Goal: Task Accomplishment & Management: Use online tool/utility

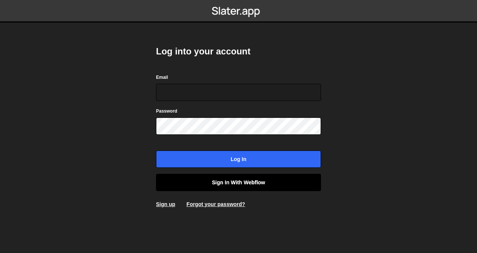
click at [237, 181] on link "Sign in with Webflow" at bounding box center [238, 182] width 165 height 17
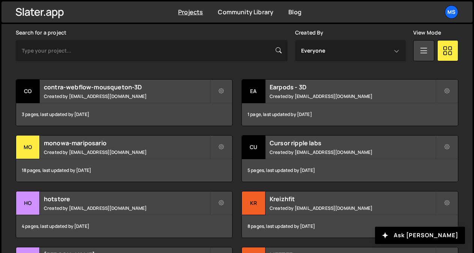
scroll to position [224, 0]
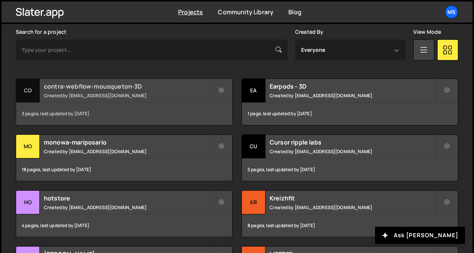
click at [101, 94] on small "Created by [EMAIL_ADDRESS][DOMAIN_NAME]" at bounding box center [127, 95] width 166 height 6
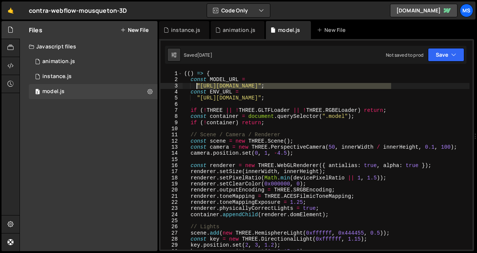
drag, startPoint x: 391, startPoint y: 85, endPoint x: 198, endPoint y: 87, distance: 192.9
click at [198, 87] on div "(( ) => { const MODEL_URL = "https://Store-video.b-cdn.net/threejs/7th-form-lab…" at bounding box center [326, 166] width 287 height 191
click at [198, 87] on div "(( ) => { const MODEL_URL = "https://Store-video.b-cdn.net/threejs/7th-form-lab…" at bounding box center [326, 160] width 287 height 179
drag, startPoint x: 390, startPoint y: 86, endPoint x: 201, endPoint y: 85, distance: 189.2
click at [201, 85] on div "(( ) => { const MODEL_URL = "https://Store-video.b-cdn.net/threejs/7th-form-lab…" at bounding box center [326, 166] width 287 height 191
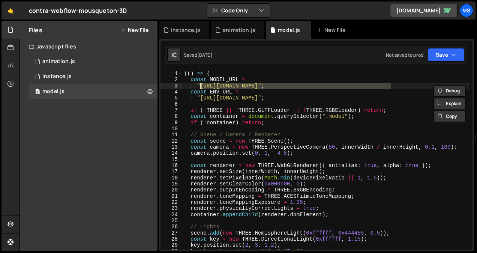
paste textarea "violon"
paste textarea "Project%20Name%20(3)"
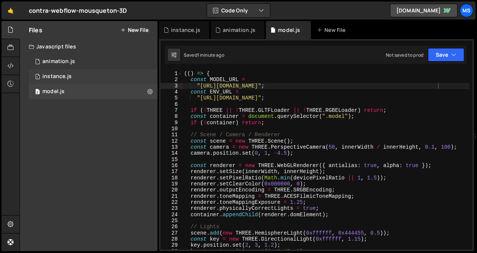
click at [143, 75] on div "1 instance.js 0" at bounding box center [93, 76] width 129 height 15
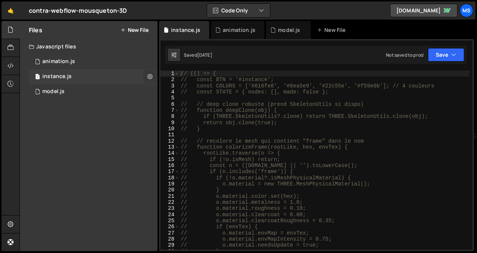
click at [146, 75] on button at bounding box center [150, 77] width 14 height 14
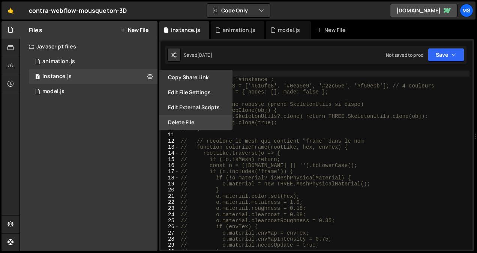
click at [179, 120] on button "Delete File" at bounding box center [196, 122] width 74 height 15
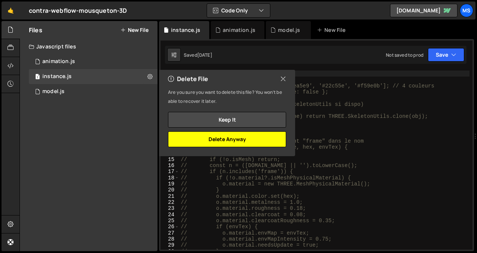
click at [240, 138] on button "Delete Anyway" at bounding box center [227, 139] width 118 height 16
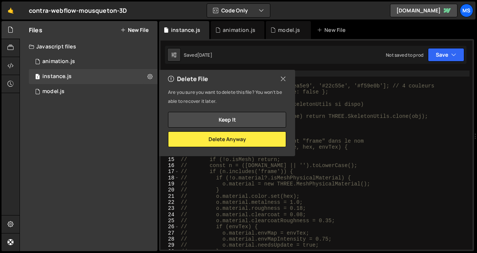
scroll to position [299, 0]
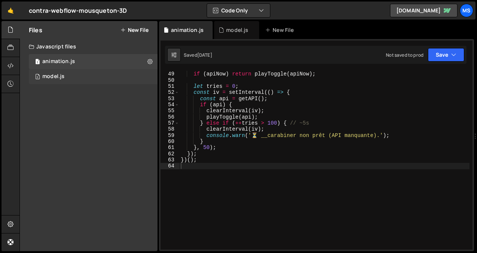
click at [116, 82] on div "2 model.js 0" at bounding box center [93, 76] width 129 height 15
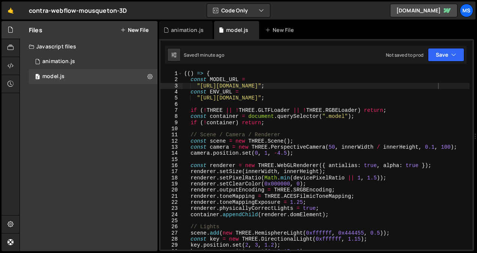
scroll to position [1, 0]
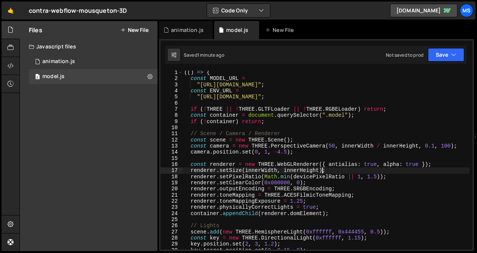
click at [380, 170] on div "(( ) => { const MODEL_URL = "https://Store-video.b-cdn.net/threejs/7th-form-lab…" at bounding box center [326, 164] width 287 height 191
type textarea "})();"
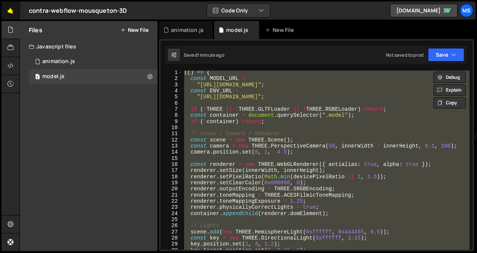
click at [11, 12] on link "🤙" at bounding box center [11, 11] width 18 height 18
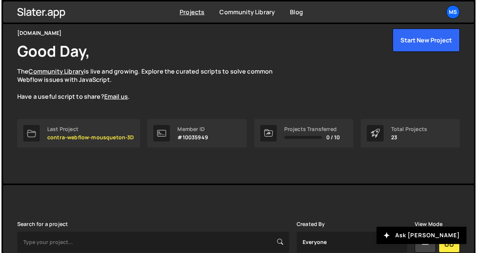
scroll to position [32, 0]
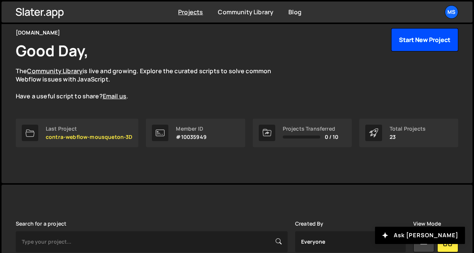
click at [426, 39] on button "Start New Project" at bounding box center [424, 39] width 67 height 23
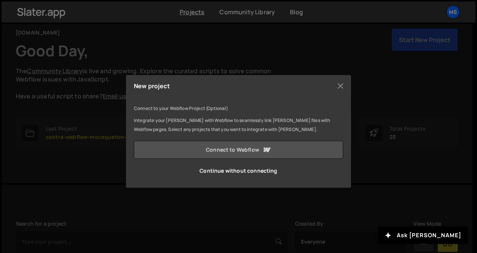
click at [247, 153] on link "Connect to Webflow" at bounding box center [238, 150] width 209 height 18
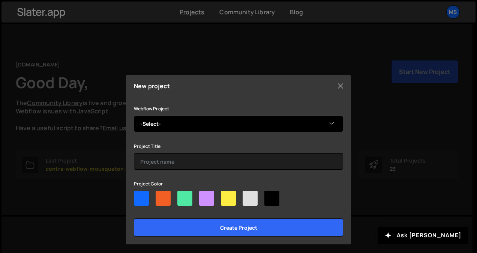
click at [232, 123] on select "-Select- violon-3D" at bounding box center [238, 124] width 209 height 17
select select "68ea5c5e37586ed5ea953e6a"
click at [134, 116] on select "-Select- violon-3D" at bounding box center [238, 124] width 209 height 17
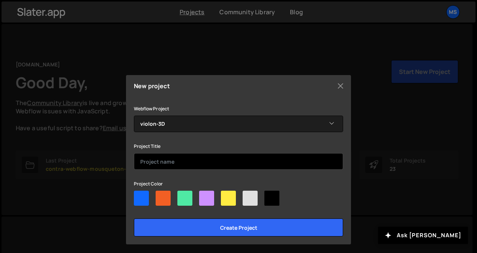
click at [194, 159] on input "text" at bounding box center [238, 161] width 209 height 17
type input "Violon 3D animation"
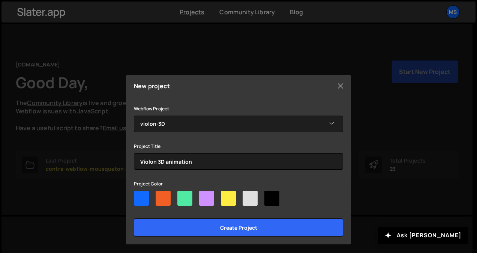
click at [272, 194] on div at bounding box center [272, 198] width 15 height 15
click at [269, 194] on input"] "radio" at bounding box center [267, 193] width 5 height 5
radio input"] "true"
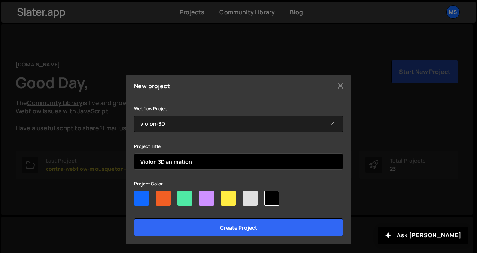
click at [137, 166] on input "Violon 3D animation" at bounding box center [238, 161] width 209 height 17
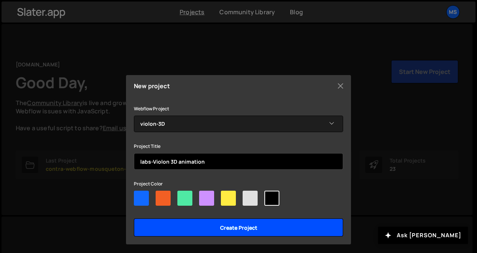
type input "labs-Violon 3D animation"
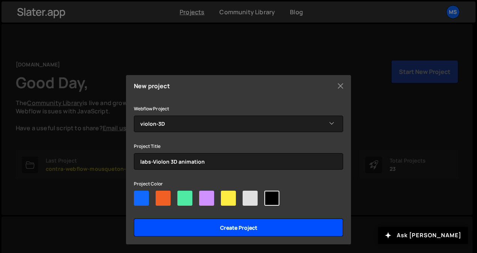
click at [208, 223] on input "Create project" at bounding box center [238, 227] width 209 height 18
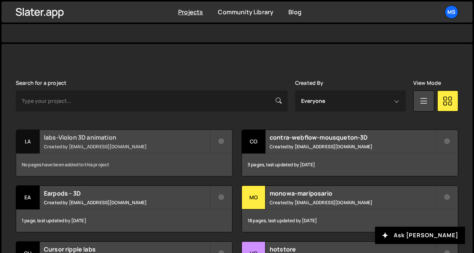
scroll to position [173, 0]
click at [106, 141] on div "labs-Violon 3D animation Created by snowmahana.fitt@gmail.com" at bounding box center [124, 140] width 216 height 23
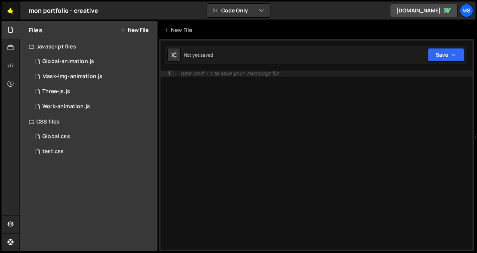
click at [15, 11] on link "🤙" at bounding box center [11, 11] width 18 height 18
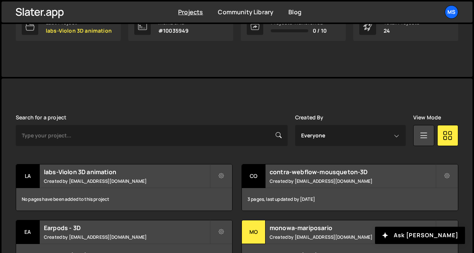
scroll to position [225, 0]
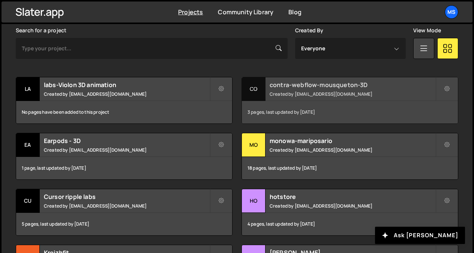
click at [308, 86] on h2 "contra-webflow-mousqueton-3D" at bounding box center [353, 85] width 166 height 8
click at [289, 91] on small "Created by [EMAIL_ADDRESS][DOMAIN_NAME]" at bounding box center [353, 94] width 166 height 6
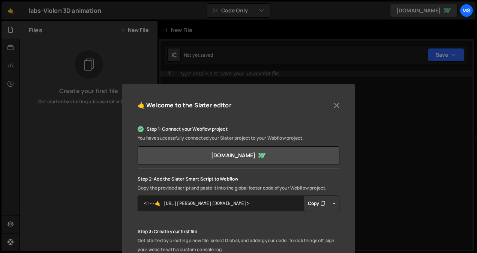
click at [314, 206] on button "Copy" at bounding box center [317, 204] width 26 height 16
click at [333, 108] on button "Close" at bounding box center [336, 105] width 11 height 11
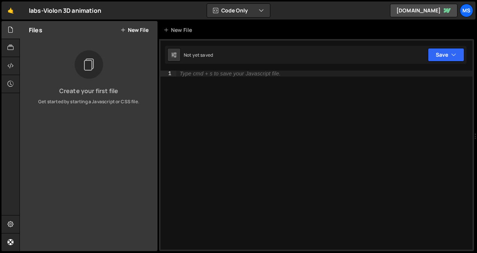
click at [132, 32] on button "New File" at bounding box center [134, 30] width 28 height 6
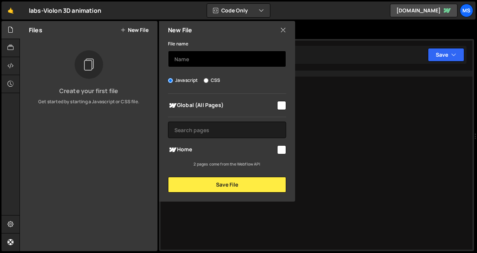
click at [184, 60] on input "text" at bounding box center [227, 59] width 118 height 17
type input "model"
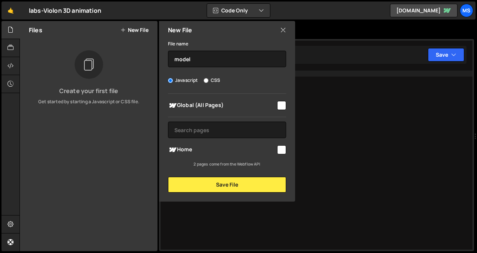
click at [207, 148] on span "Home" at bounding box center [222, 149] width 108 height 9
checkbox input "true"
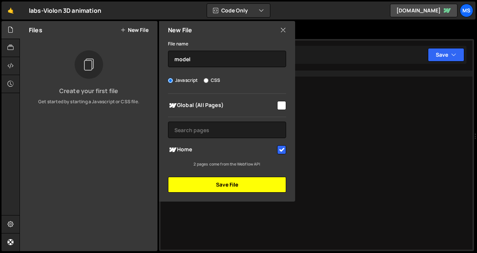
click at [221, 188] on button "Save File" at bounding box center [227, 185] width 118 height 16
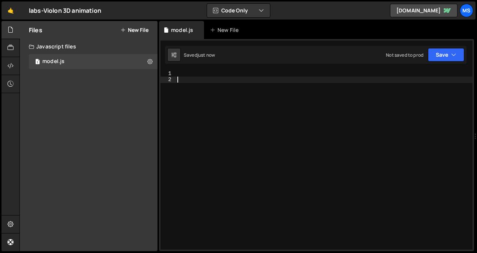
click at [262, 138] on div at bounding box center [324, 166] width 297 height 191
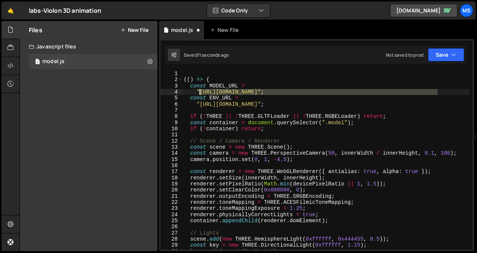
drag, startPoint x: 439, startPoint y: 90, endPoint x: 200, endPoint y: 93, distance: 238.7
click at [200, 93] on div "(( ) => { const MODEL_URL = "https://Store-video.b-cdn.net/threejs/7th-form-lab…" at bounding box center [325, 166] width 287 height 191
paste textarea "4"
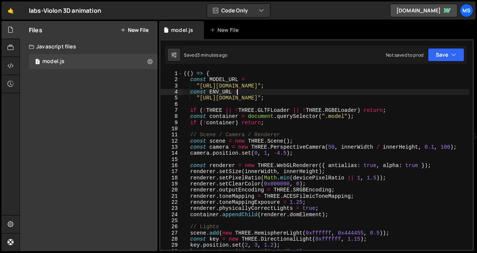
click at [274, 110] on div "(( ) => { const MODEL_URL = "https://Store-video.b-cdn.net/threejs/7th-form-lab…" at bounding box center [325, 166] width 287 height 191
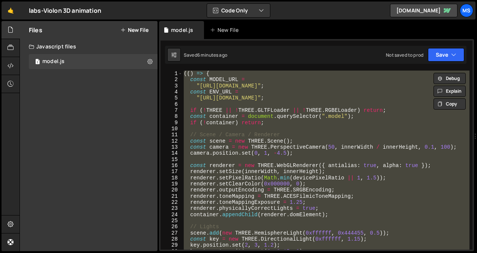
click at [283, 98] on div "(( ) => { const MODEL_URL = "https://Store-video.b-cdn.net/threejs/7th-form-lab…" at bounding box center [325, 160] width 287 height 179
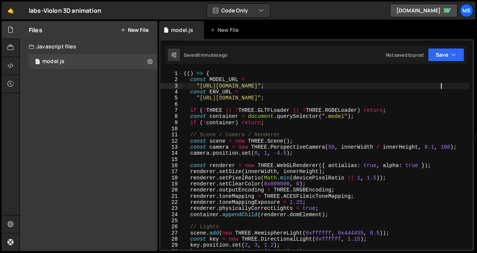
drag, startPoint x: 440, startPoint y: 87, endPoint x: 433, endPoint y: 87, distance: 6.8
click at [433, 87] on div "(( ) => { const MODEL_URL = "https://Store-video.b-cdn.net/threejs/7th-form-lab…" at bounding box center [325, 166] width 287 height 191
click at [432, 85] on div "Debug Explain Copy" at bounding box center [451, 88] width 40 height 12
click at [439, 84] on div "Debug Explain Copy model.js New File Saved 6 minutes ago Not saved to prod Upgr…" at bounding box center [316, 136] width 315 height 230
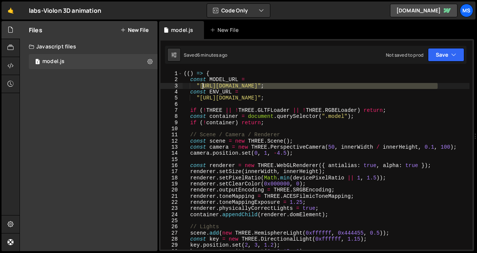
drag, startPoint x: 439, startPoint y: 84, endPoint x: 201, endPoint y: 87, distance: 237.6
click at [201, 87] on div "(( ) => { const MODEL_URL = "https://Store-video.b-cdn.net/threejs/7th-form-lab…" at bounding box center [325, 166] width 287 height 191
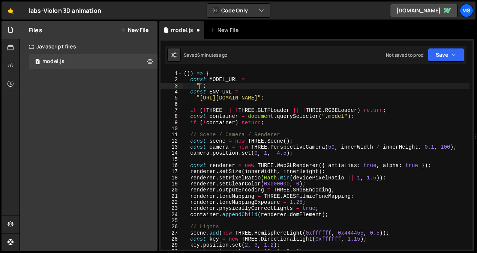
paste textarea "https://Store-video.b-cdn.net/threejs/7th-form-labs/Project%20Name%20(3).glb"
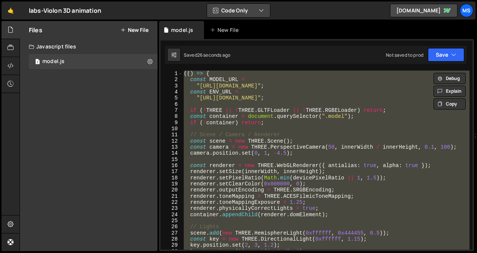
type textarea "// })();"
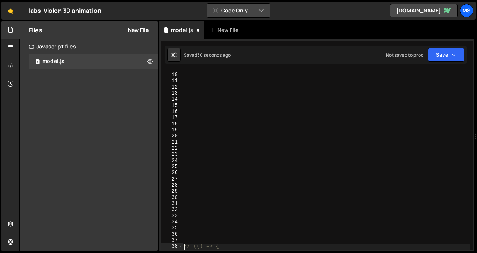
scroll to position [66, 0]
type textarea "// })();"
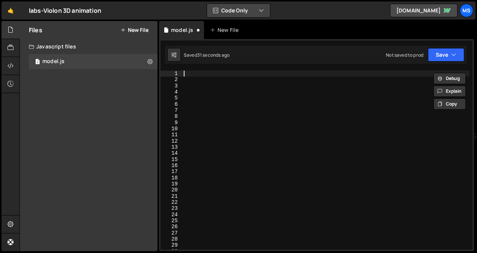
scroll to position [0, 0]
paste textarea "/script>"
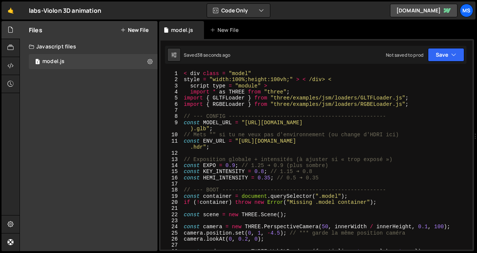
click at [287, 103] on div "< div class = "model" style = "width:100%;height:100vh;" > < /div> < script typ…" at bounding box center [325, 166] width 287 height 191
type textarea "// })();"
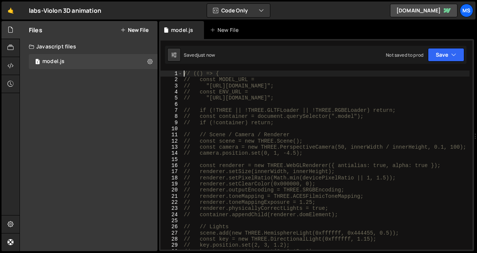
click at [265, 113] on div "// (() => { // const MODEL_URL = // "https://Store-video.b-cdn.net/threejs/7th-…" at bounding box center [325, 166] width 287 height 191
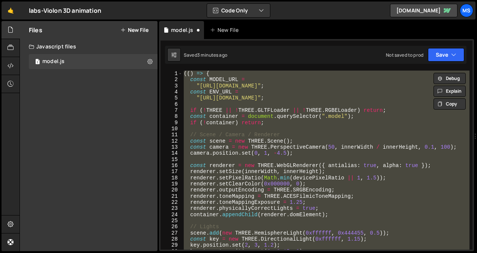
click at [291, 86] on div "(( ) => { const MODEL_URL = "https://Store-video.b-cdn.net/threejs/7th-form-lab…" at bounding box center [325, 160] width 287 height 179
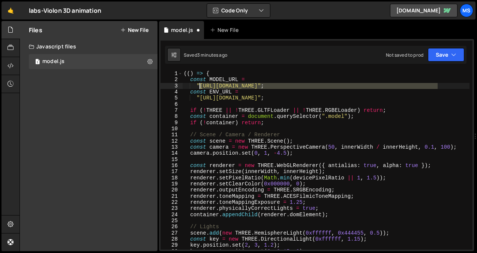
drag, startPoint x: 437, startPoint y: 86, endPoint x: 199, endPoint y: 87, distance: 238.7
click at [199, 87] on div "(( ) => { const MODEL_URL = "https://Store-video.b-cdn.net/threejs/7th-form-lab…" at bounding box center [325, 166] width 287 height 191
paste textarea "violon"
type textarea ""https://Store-video.b-cdn.net/threejs/7th-form-labs/violon.glb";"
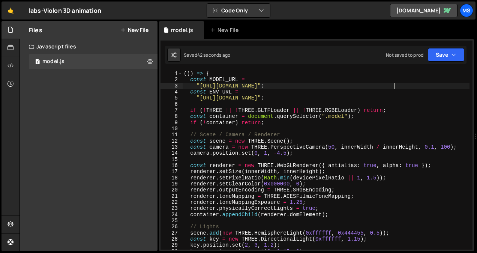
click at [273, 128] on div "(( ) => { const MODEL_URL = "https://Store-video.b-cdn.net/threejs/7th-form-lab…" at bounding box center [325, 166] width 287 height 191
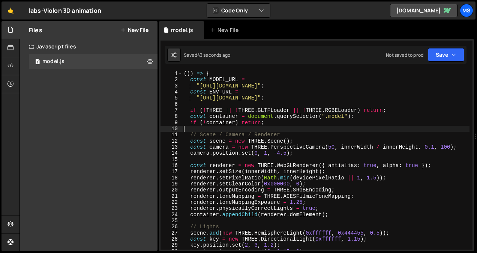
type textarea "})();"
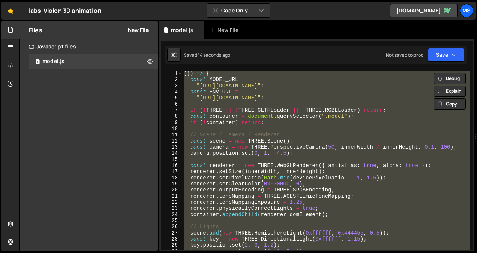
paste textarea
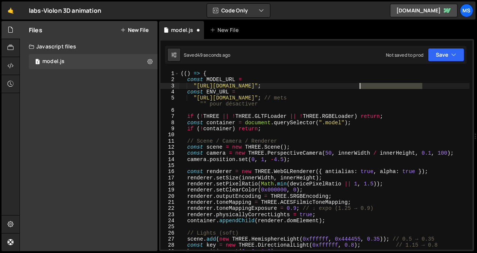
drag, startPoint x: 423, startPoint y: 87, endPoint x: 360, endPoint y: 86, distance: 63.1
click at [360, 86] on div "(( ) => { const MODEL_URL = "https://Store-video.b-cdn.net/threejs/7th-form-lab…" at bounding box center [324, 166] width 290 height 191
click at [293, 121] on div "(( ) => { const MODEL_URL = "https://Store-video.b-cdn.net/threejs/7th-form-lab…" at bounding box center [324, 166] width 290 height 191
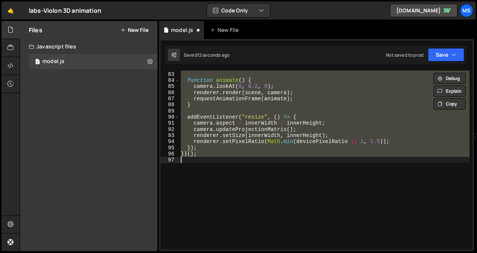
scroll to position [0, 0]
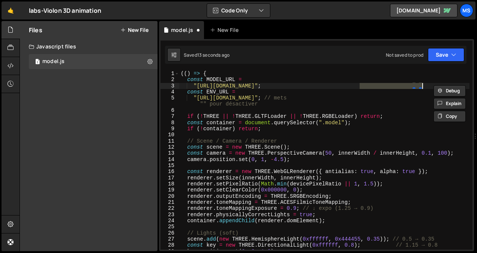
type textarea "})();"
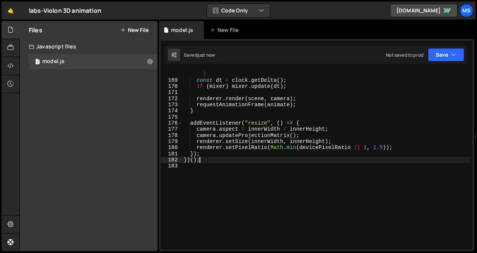
click at [280, 158] on div "// update animation mixer (ainsi l’anim jouera même si le fichier externe n’upd…" at bounding box center [325, 163] width 287 height 197
type textarea "})();"
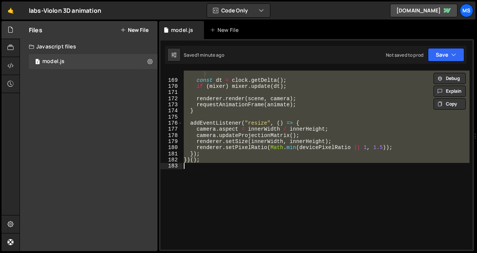
paste textarea
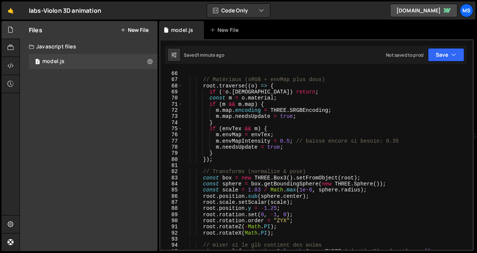
scroll to position [405, 0]
click at [265, 209] on div "// Matériaux (sRGB + envMap plus doux) root . traverse (( o ) => { if ( ! o . i…" at bounding box center [325, 165] width 287 height 191
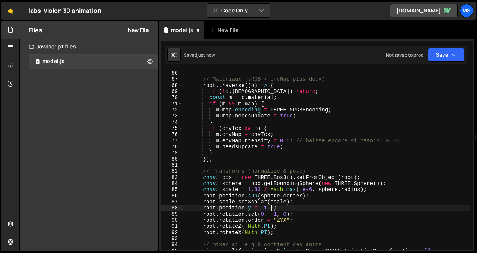
scroll to position [0, 6]
click at [246, 136] on div "// Matériaux (sRGB + envMap plus doux) root . traverse (( o ) => { if ( ! o . i…" at bounding box center [325, 165] width 287 height 191
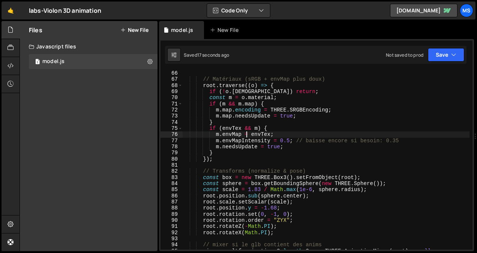
type textarea "})();"
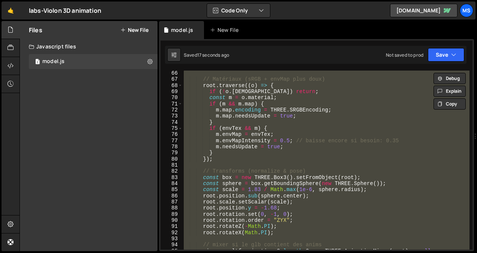
scroll to position [0, 1]
paste textarea
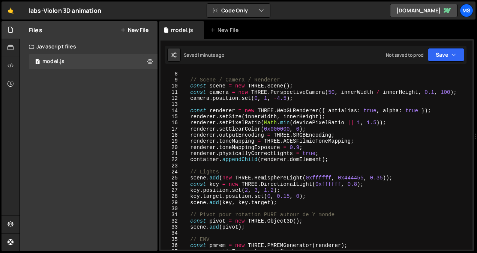
scroll to position [49, 0]
click at [290, 147] on div "// Scene / Camera / Renderer const scene = new THREE . Scene ( ) ; const camera…" at bounding box center [325, 166] width 287 height 191
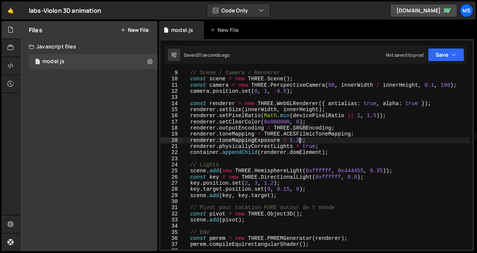
scroll to position [56, 0]
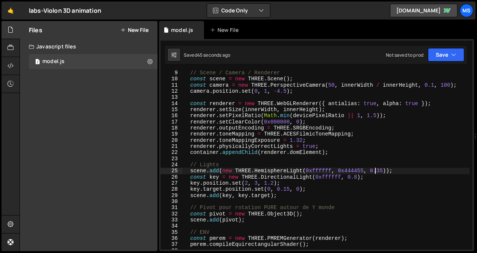
click at [375, 174] on div "// Scene / Camera / Renderer const scene = new THREE . Scene ( ) ; const camera…" at bounding box center [325, 165] width 287 height 191
click at [299, 141] on div "// Scene / Camera / Renderer const scene = new THREE . Scene ( ) ; const camera…" at bounding box center [325, 165] width 287 height 191
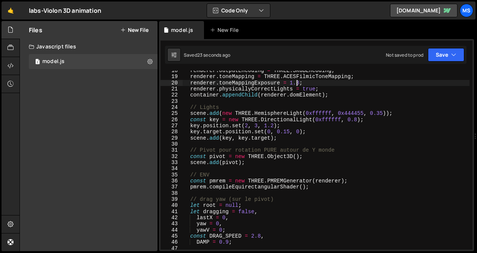
scroll to position [113, 0]
click at [247, 123] on div "renderer . outputEncoding = THREE . SRGBEncoding ; renderer . toneMapping = THR…" at bounding box center [325, 163] width 287 height 191
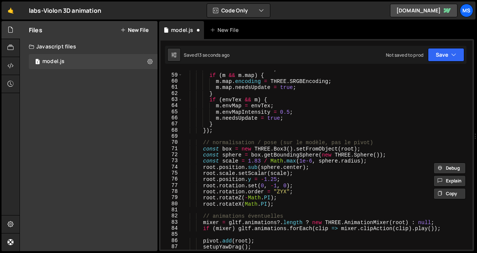
scroll to position [361, 0]
click at [272, 179] on div "const m = o . material ; if ( m && m . map ) { m . map . encoding = THREE . SRG…" at bounding box center [325, 160] width 287 height 191
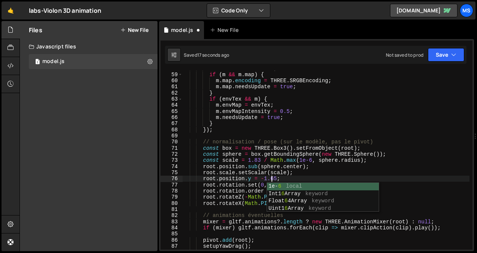
scroll to position [0, 6]
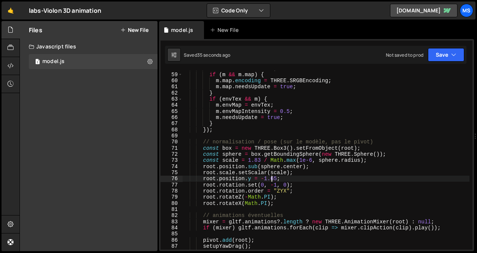
click at [302, 188] on div "const m = o . material ; if ( m && m . map ) { m . map . encoding = THREE . SRG…" at bounding box center [325, 160] width 287 height 191
type textarea "})();"
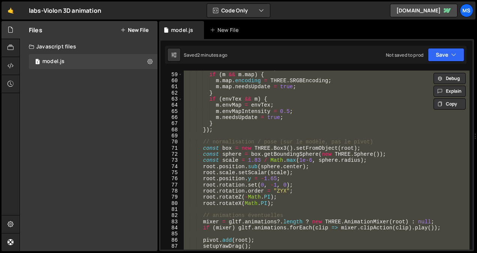
paste textarea
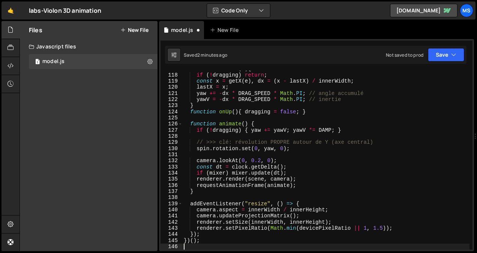
scroll to position [722, 0]
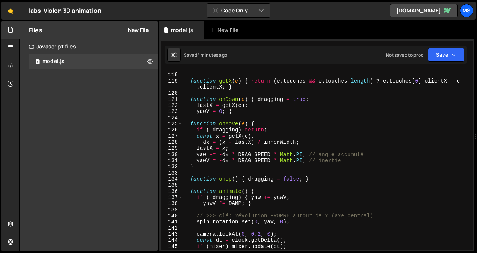
click at [275, 129] on div "} function getX ( e ) { return ( e . touches && e . touches . length ) ? e . to…" at bounding box center [325, 161] width 287 height 191
type textarea "})();"
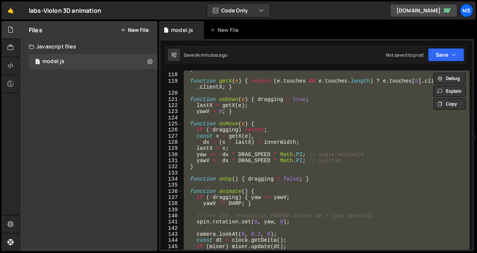
paste textarea
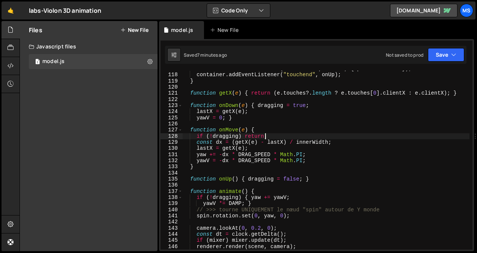
click at [289, 139] on div "container . addEventListener ( "touchmove" , onMove , { passive : true }) ; con…" at bounding box center [325, 161] width 287 height 191
type textarea "})();"
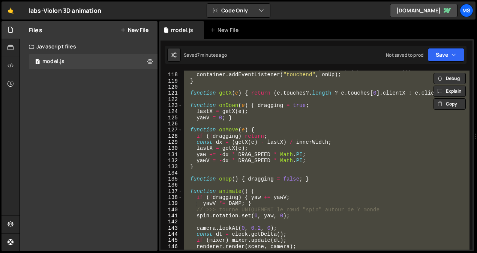
paste textarea
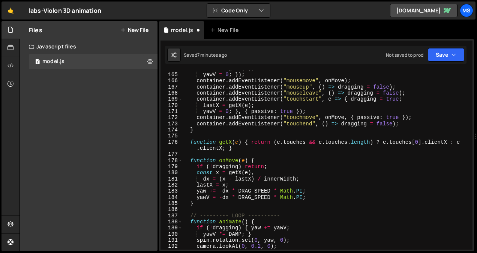
scroll to position [1010, 0]
click at [251, 179] on div "lastX = getX ( e ) ; yawV = 0 ; }) ; container . addEventListener ( "mousemove"…" at bounding box center [325, 161] width 287 height 191
type textarea "})();"
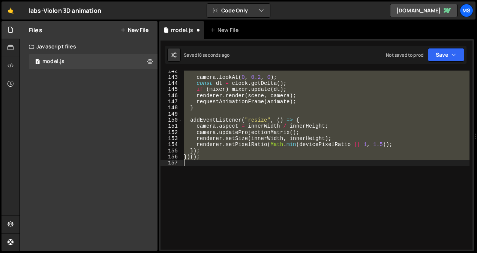
scroll to position [873, 0]
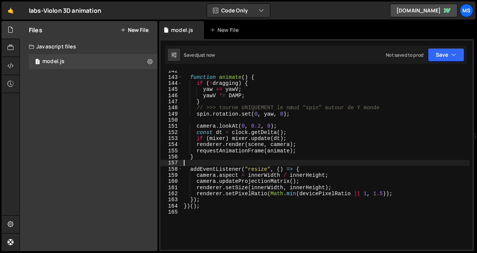
click at [255, 151] on div "function animate ( ) { if ( ! dragging ) { yaw += yawV ; yawV *= DAMP ; } // >>…" at bounding box center [325, 163] width 287 height 191
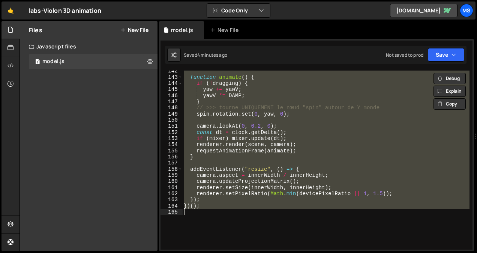
click at [299, 147] on div "function animate ( ) { if ( ! dragging ) { yaw += yawV ; yawV *= DAMP ; } // >>…" at bounding box center [325, 160] width 287 height 179
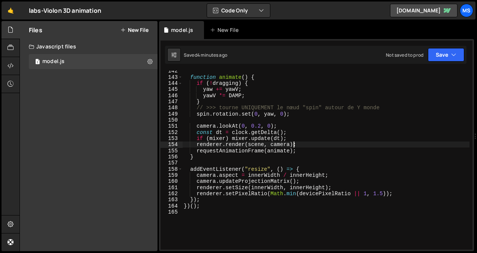
type textarea "})();"
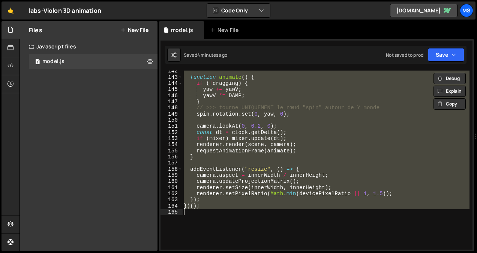
paste textarea
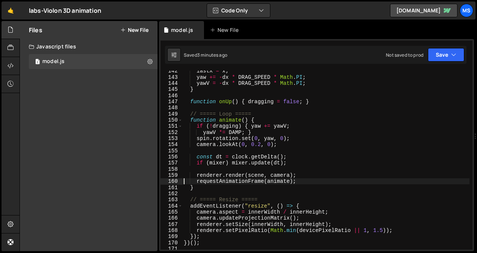
click at [305, 135] on div "lastX = x ; yaw += - dx * DRAG_SPEED * Math . PI ; yawV = - dx * DRAG_SPEED * M…" at bounding box center [325, 163] width 287 height 191
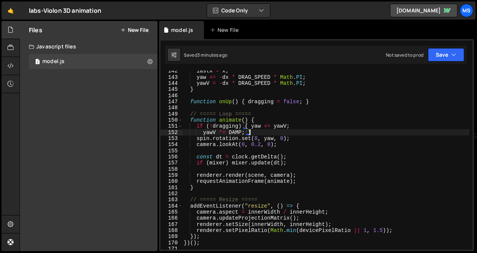
type textarea "})();"
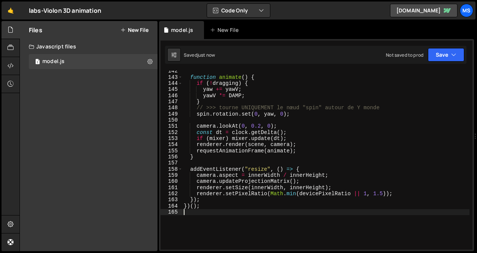
type textarea "})();"
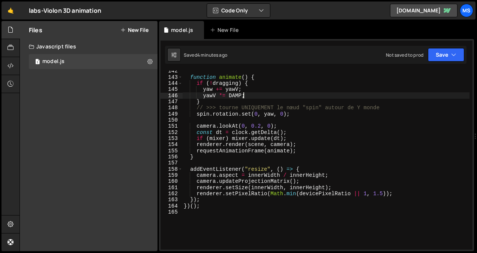
click at [284, 98] on div "function animate ( ) { if ( ! dragging ) { yaw += yawV ; yawV *= DAMP ; } // >>…" at bounding box center [325, 163] width 287 height 191
type textarea "})();"
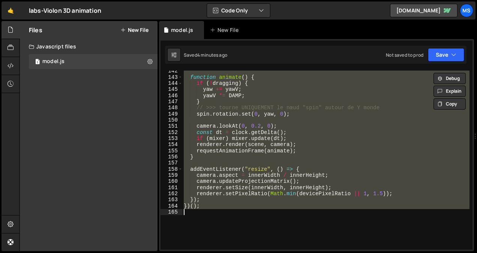
paste textarea
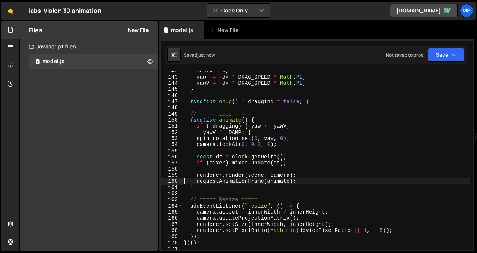
click at [274, 103] on div "lastX = x ; yaw += - dx * DRAG_SPEED * Math . PI ; yawV = - dx * DRAG_SPEED * M…" at bounding box center [325, 163] width 287 height 191
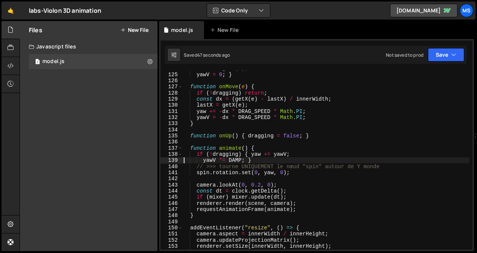
scroll to position [766, 0]
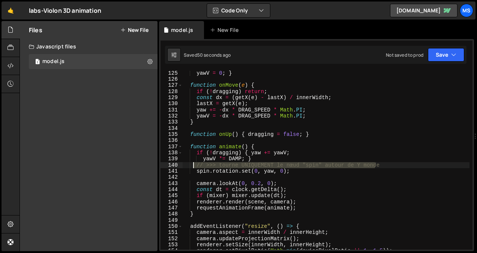
drag, startPoint x: 381, startPoint y: 164, endPoint x: 192, endPoint y: 168, distance: 189.6
click at [192, 168] on div "yawV = 0 ; } function onMove ( e ) { if ( ! dragging ) return ; const dx = ( ge…" at bounding box center [325, 165] width 287 height 191
type textarea "// >>> tourne UNIQUEMENT le nœud "spin" autour de Y monde"
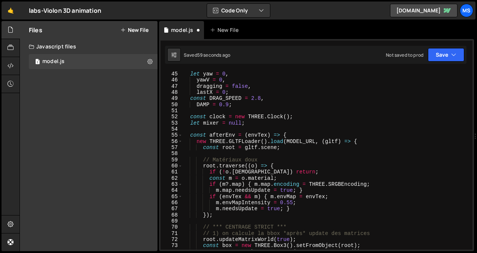
scroll to position [275, 0]
click at [284, 200] on div "// Drag yaw let yaw = 0 , yawV = 0 , dragging = false , lastX = 0 ; const DRAG_…" at bounding box center [325, 160] width 287 height 191
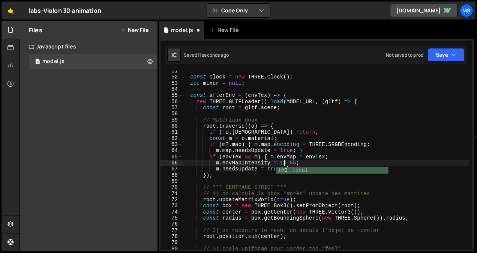
scroll to position [0, 2]
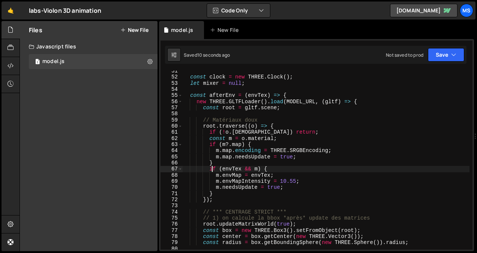
click at [283, 181] on div "const clock = new THREE . Clock ( ) ; let mixer = null ; const afterEnv = ( env…" at bounding box center [325, 163] width 287 height 191
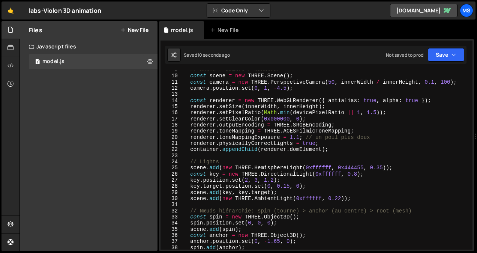
scroll to position [57, 0]
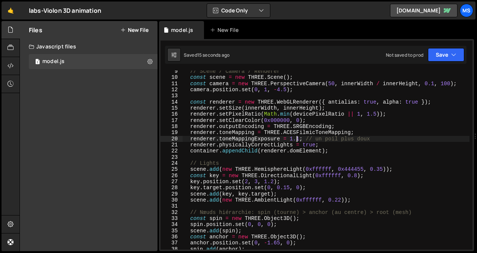
click at [297, 137] on div "// Scene / Camera / Renderer const scene = new THREE . Scene ( ) ; const camera…" at bounding box center [325, 163] width 287 height 191
click at [295, 143] on div "// Scene / Camera / Renderer const scene = new THREE . Scene ( ) ; const camera…" at bounding box center [325, 163] width 287 height 191
type textarea "})();"
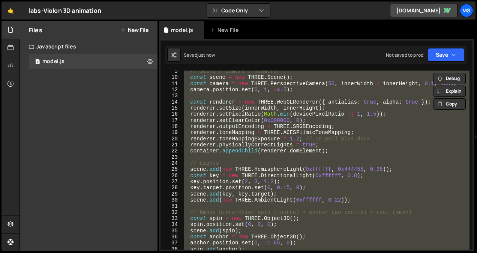
scroll to position [0, 1]
paste textarea
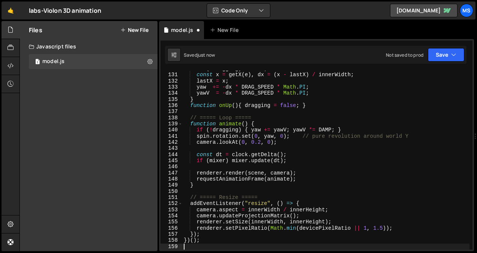
scroll to position [0, 0]
type textarea "const dt = clock.getDelta();"
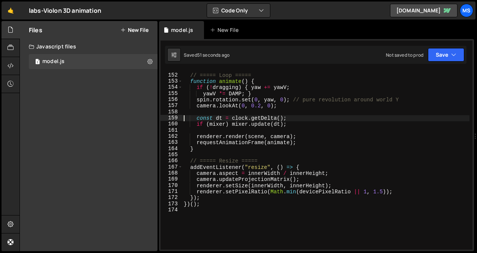
scroll to position [930, 0]
click at [212, 221] on div "// ===== Loop ===== function animate ( ) { if ( ! dragging ) { yaw += yawV ; ya…" at bounding box center [325, 161] width 287 height 191
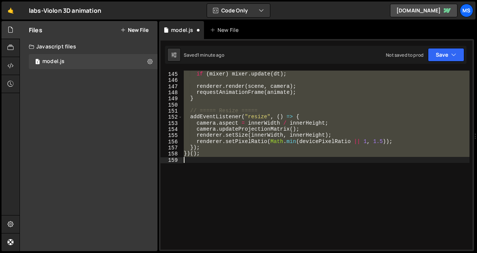
scroll to position [900, 0]
type textarea "// })();"
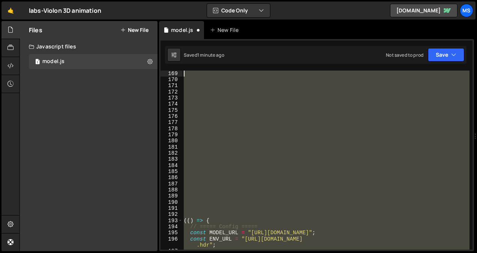
scroll to position [1060, 0]
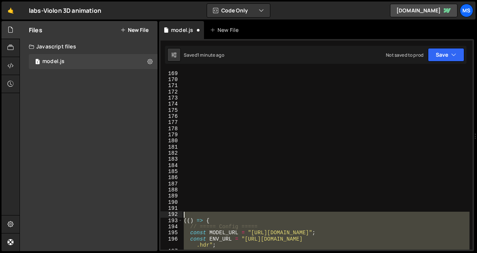
drag, startPoint x: 210, startPoint y: 246, endPoint x: 194, endPoint y: 214, distance: 35.6
click at [194, 214] on div "(( ) => { // ===== Config ===== const MODEL_URL = "https://Store-video.b-cdn.ne…" at bounding box center [325, 166] width 287 height 191
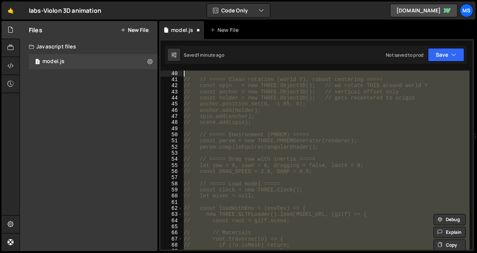
scroll to position [0, 0]
drag, startPoint x: 214, startPoint y: 217, endPoint x: 117, endPoint y: -28, distance: 262.9
click at [117, 0] on html "Projects [GEOGRAPHIC_DATA] Blog ms Projects Your Teams Invite team member Accou…" at bounding box center [238, 126] width 477 height 253
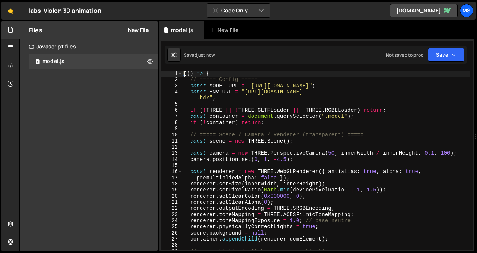
type textarea "(() => {"
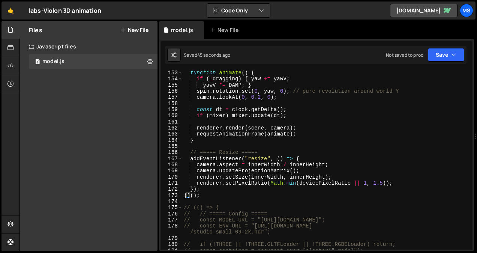
scroll to position [939, 0]
click at [215, 199] on div "function animate ( ) { if ( ! dragging ) { yaw += yawV ; yawV *= DAMP ; } spin …" at bounding box center [325, 165] width 287 height 191
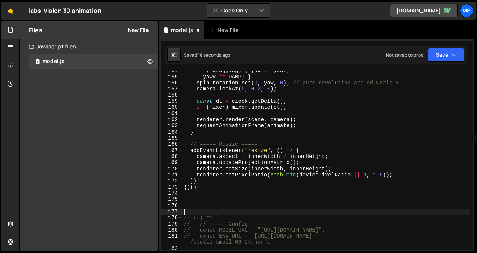
scroll to position [947, 0]
click at [215, 199] on div "if ( ! dragging ) { yaw += yawV ; yawV *= DAMP ; } spin . rotation . set ( 0 , …" at bounding box center [325, 163] width 287 height 191
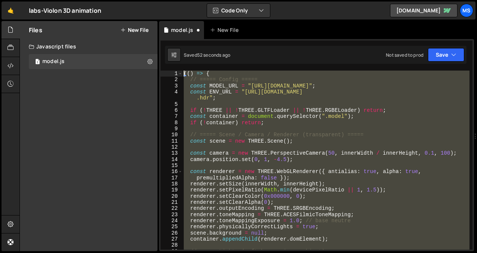
scroll to position [0, 0]
drag, startPoint x: 213, startPoint y: 196, endPoint x: 152, endPoint y: 19, distance: 186.8
click at [152, 19] on div "Hold on a sec... Are you certain you wish to leave this page? Any changes you'v…" at bounding box center [238, 126] width 477 height 253
type textarea "(() => { // ===== Config ====="
paste textarea
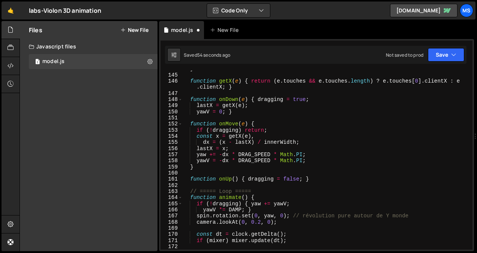
scroll to position [894, 0]
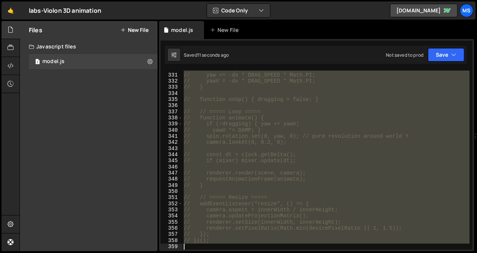
drag, startPoint x: 215, startPoint y: 139, endPoint x: 241, endPoint y: 272, distance: 135.4
click at [241, 253] on html "Projects [GEOGRAPHIC_DATA] Blog ms Projects Your Teams Invite team member Accou…" at bounding box center [238, 126] width 477 height 253
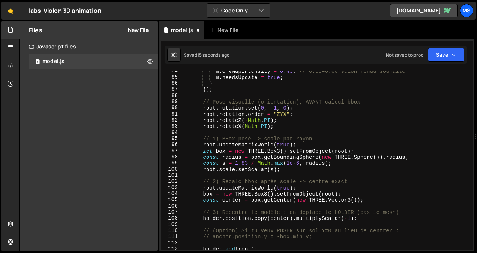
scroll to position [519, 0]
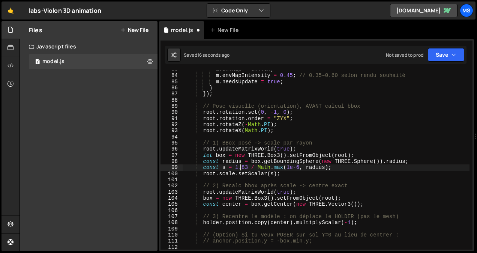
click at [242, 169] on div "m . envMap = envTex ; m . envMapIntensity = 0.45 ; // 0.35–0.60 selon rendu sou…" at bounding box center [325, 161] width 287 height 191
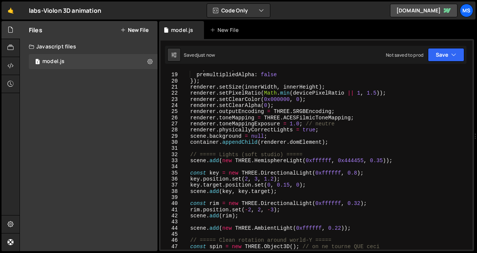
scroll to position [114, 0]
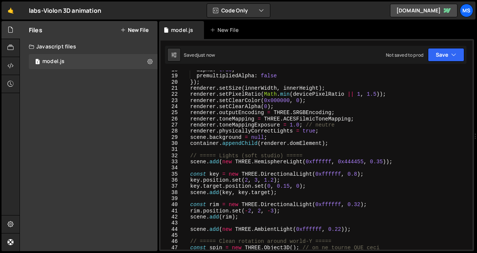
click at [357, 208] on div "alpha : true , premultipliedAlpha : false }) ; renderer . setSize ( innerWidth …" at bounding box center [325, 165] width 287 height 197
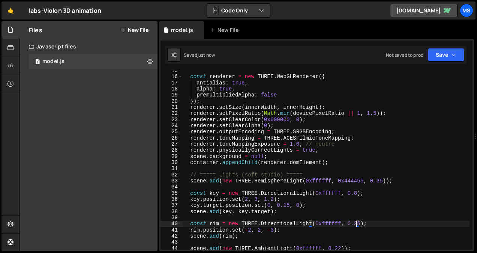
scroll to position [94, 0]
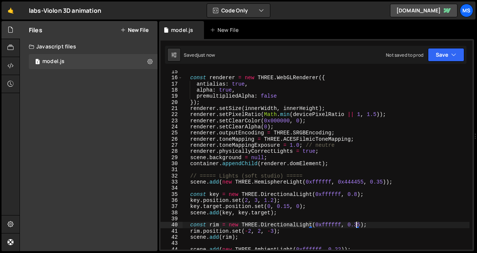
click at [296, 144] on div "const renderer = new THREE . WebGLRenderer ({ antialias : true , alpha : true ,…" at bounding box center [325, 164] width 287 height 191
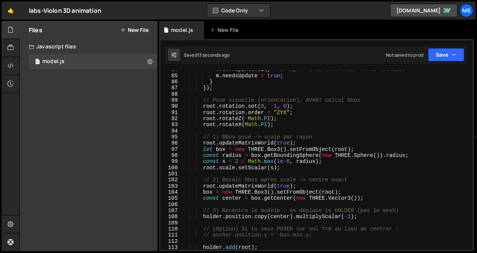
scroll to position [525, 0]
click at [235, 158] on div "m . envMapIntensity = 0.45 ; // 0.35–0.60 selon rendu souhaité m . needsUpdate …" at bounding box center [325, 161] width 287 height 191
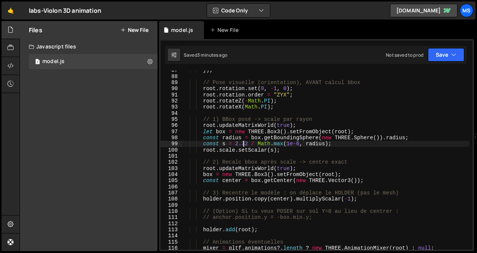
scroll to position [543, 0]
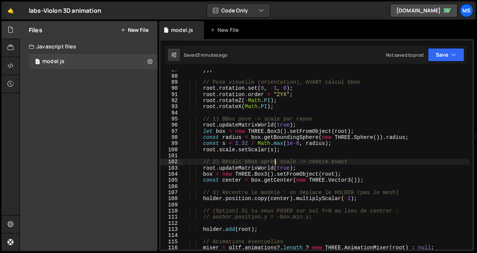
click at [275, 164] on div "}) ; // Pose visuelle (orientation), AVANT calcul bbox root . rotation . set ( …" at bounding box center [325, 162] width 287 height 191
type textarea "})();"
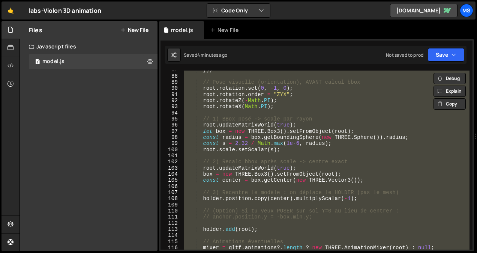
paste textarea
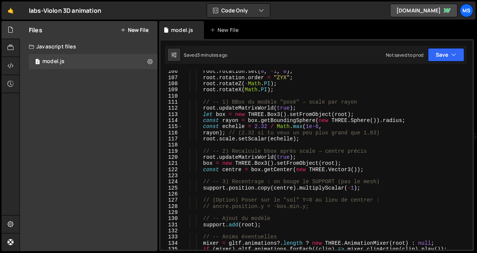
scroll to position [647, 0]
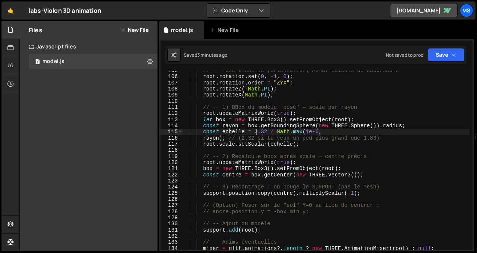
click at [257, 132] on div "// -- Pose visuelle (orientation) AVANT calculs de bbox/scale root . rotation .…" at bounding box center [325, 163] width 287 height 191
type textarea "})();"
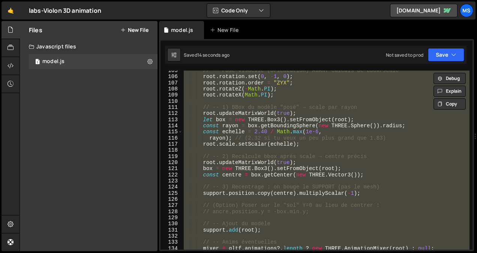
scroll to position [0, 1]
paste textarea
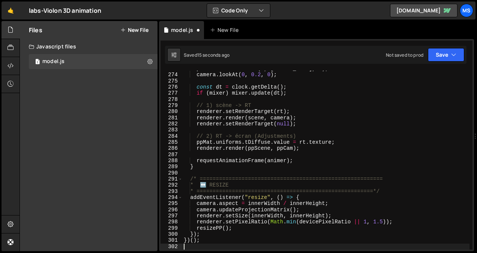
scroll to position [1690, 0]
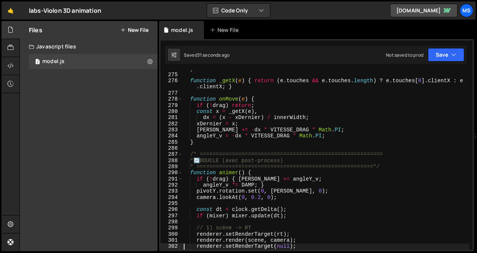
click at [305, 129] on div "} function _getX ( e ) { return ( e . touches && e . touches . length ) ? e . t…" at bounding box center [325, 161] width 287 height 191
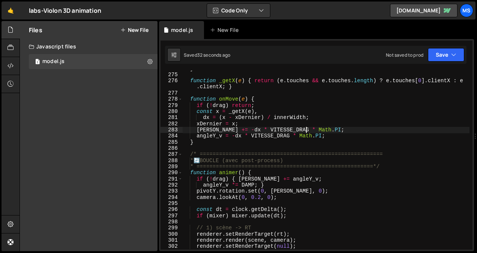
type textarea "})();"
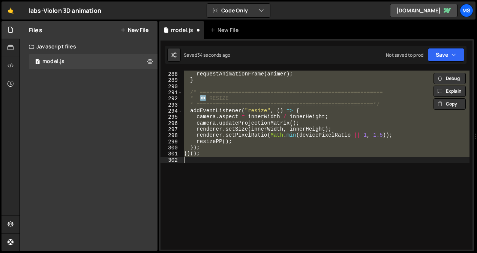
scroll to position [1234, 0]
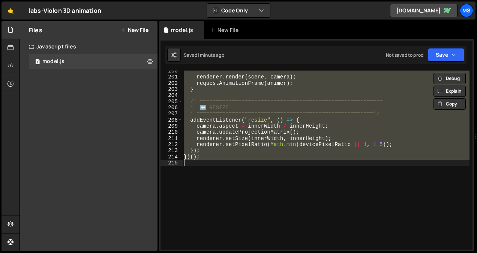
type textarea "// })();"
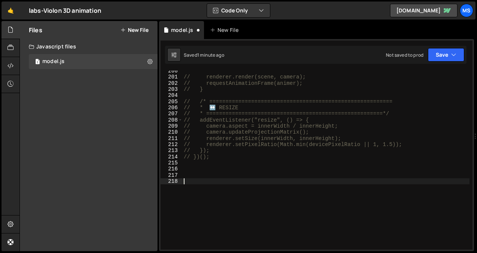
paste textarea "// 2) RT -> écran (Adjustments)"
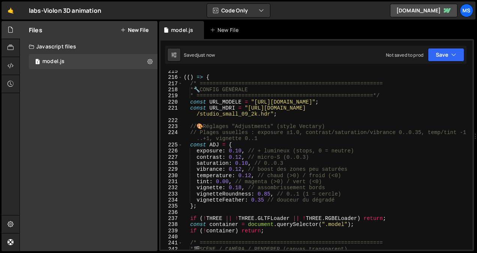
scroll to position [1326, 0]
click at [238, 188] on div "(( ) => { /* ========================================================= * 🔧 CONF…" at bounding box center [325, 164] width 287 height 191
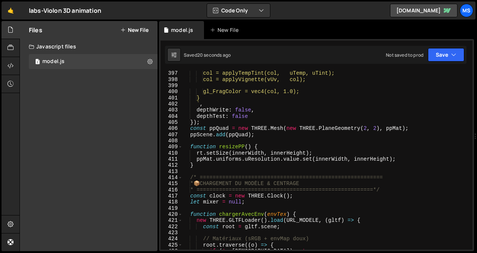
scroll to position [2453, 0]
click at [368, 82] on div "col = applyTempTint(col, uTemp, uTint); col = applyVignette(vUv, col); gl_FragC…" at bounding box center [325, 165] width 287 height 191
type textarea "col = applyVignette(vUv, col);"
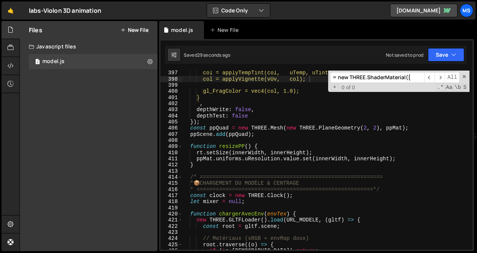
scroll to position [1860, 0]
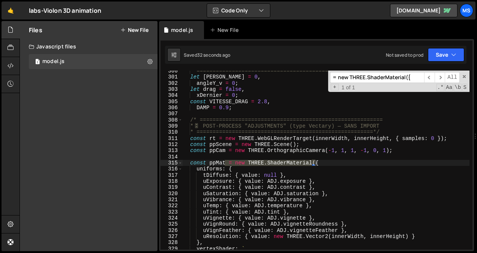
type input "= new THREE.ShaderMaterial({"
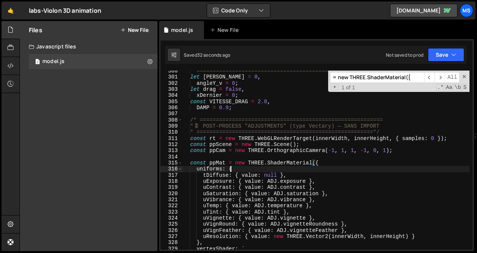
scroll to position [0, 3]
click at [267, 166] on div "* =======================================================*/ let angleY = 0 , an…" at bounding box center [325, 163] width 287 height 191
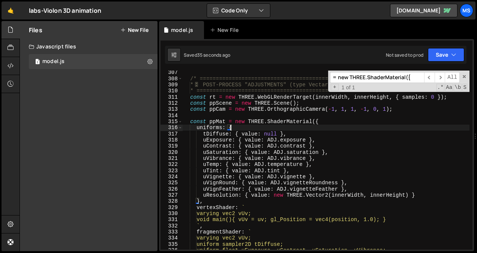
scroll to position [1901, 0]
click at [321, 119] on div "/* ========================================================= * 🎛 ️ POST-PROCESS…" at bounding box center [325, 164] width 287 height 191
type textarea "const ppMat = new THREE.ShaderMaterial({"
paste textarea "transparent: true,"
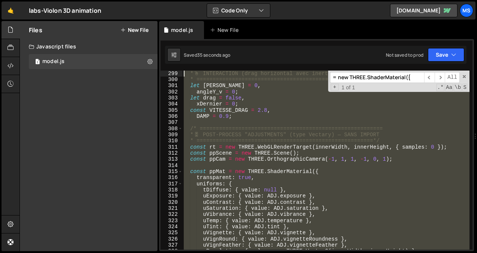
scroll to position [1808, 0]
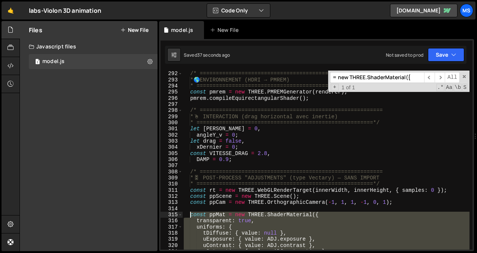
drag, startPoint x: 200, startPoint y: 146, endPoint x: 191, endPoint y: 214, distance: 68.9
click at [191, 214] on div "/* ========================================================= * 🌎 ENVIRONNEMENT …" at bounding box center [325, 166] width 287 height 191
type textarea "const ppMat = new THREE.ShaderMaterial({ transparent: true,"
paste textarea
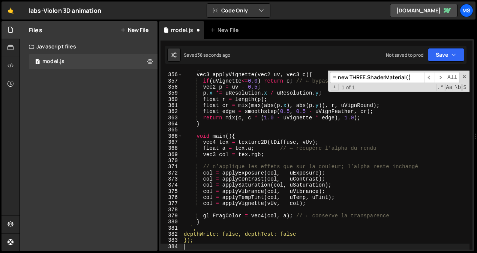
scroll to position [2212, 0]
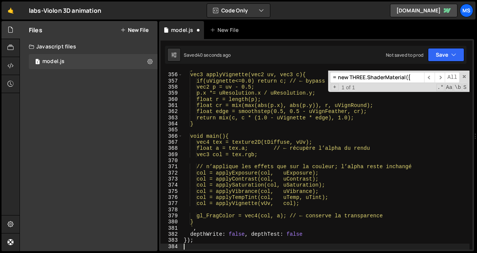
type textarea "});"
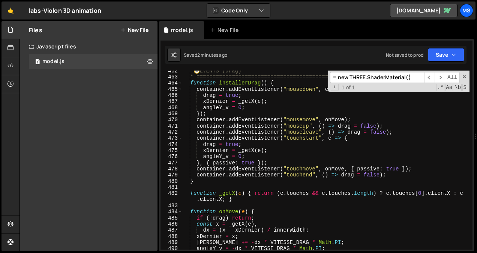
scroll to position [2844, 0]
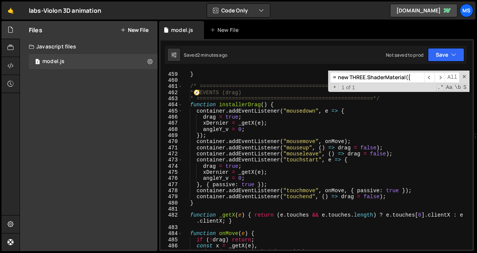
click at [137, 30] on button "New File" at bounding box center [134, 30] width 28 height 6
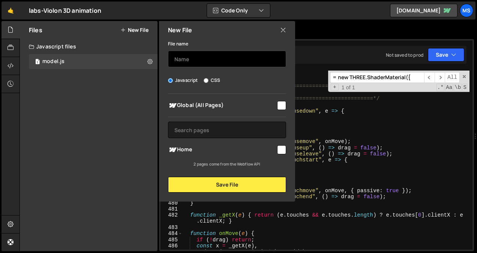
click at [184, 56] on input "text" at bounding box center [227, 59] width 118 height 17
type input "model-without-vec"
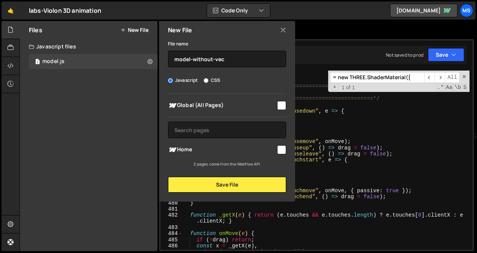
click at [284, 105] on input "checkbox" at bounding box center [281, 105] width 9 height 9
checkbox input "true"
click at [280, 155] on div "Home" at bounding box center [227, 150] width 118 height 14
click at [280, 147] on input "checkbox" at bounding box center [281, 149] width 9 height 9
checkbox input "true"
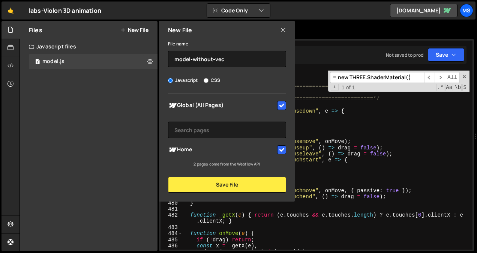
click at [281, 108] on input "checkbox" at bounding box center [281, 105] width 9 height 9
checkbox input "false"
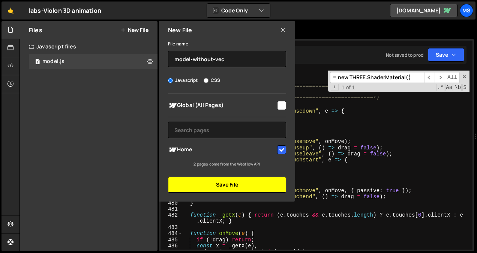
click at [253, 185] on button "Save File" at bounding box center [227, 185] width 118 height 16
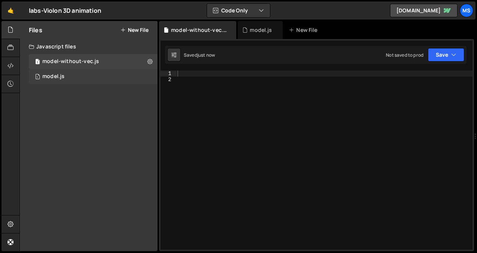
click at [107, 75] on div "1 model.js 0" at bounding box center [93, 76] width 129 height 15
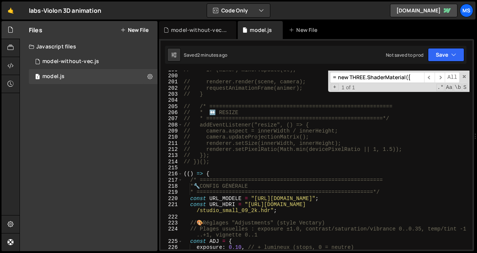
scroll to position [1230, 0]
click at [217, 167] on div "// if (mixer) mixer.update(dt); // renderer.render(scene, camera); // requestAn…" at bounding box center [325, 161] width 287 height 191
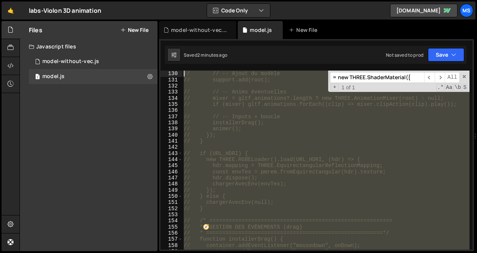
scroll to position [0, 0]
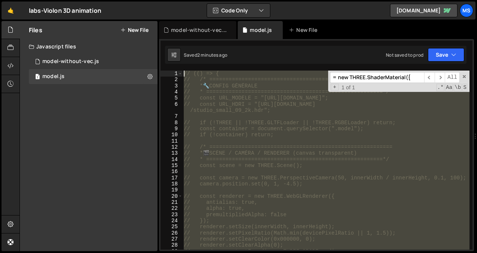
drag, startPoint x: 220, startPoint y: 163, endPoint x: 142, endPoint y: -28, distance: 206.2
click at [142, 0] on html "Projects [GEOGRAPHIC_DATA] Blog ms Projects Your Teams Invite team member Accou…" at bounding box center [238, 126] width 477 height 253
type textarea "// (() => { // /* ========================================================="
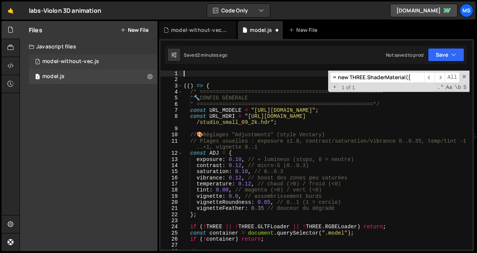
click at [94, 60] on div "model-without-vec.js" at bounding box center [70, 61] width 57 height 7
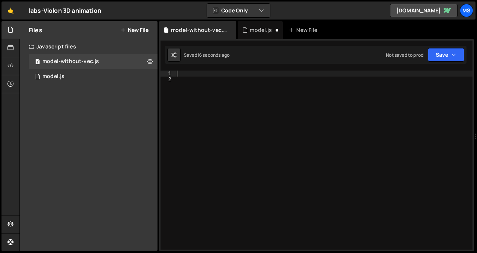
click at [200, 86] on div at bounding box center [324, 166] width 297 height 191
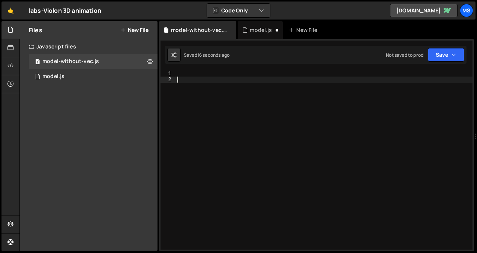
paste textarea "// })();"
type textarea "// })();"
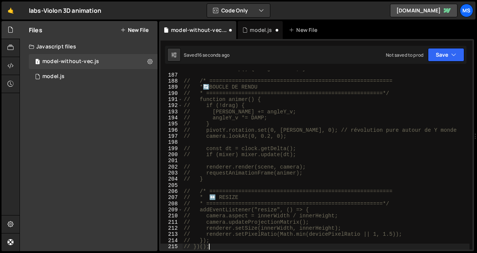
scroll to position [1151, 0]
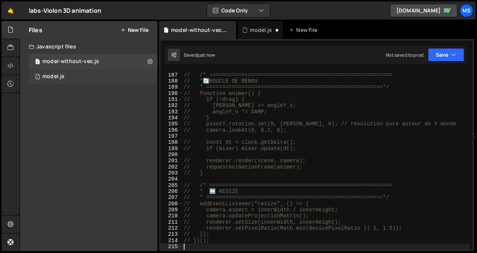
click at [93, 79] on div "1 model.js 0" at bounding box center [93, 76] width 129 height 15
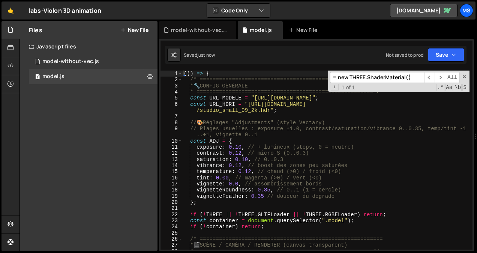
click at [300, 151] on div "(( ) => { /* ========================================================= * 🔧 CONF…" at bounding box center [325, 166] width 287 height 191
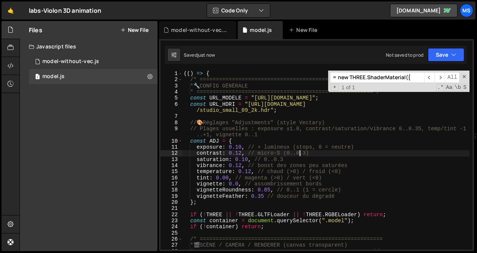
type textarea "})();"
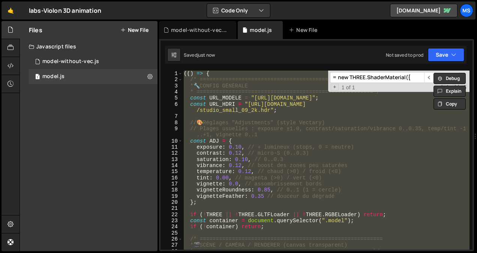
paste textarea
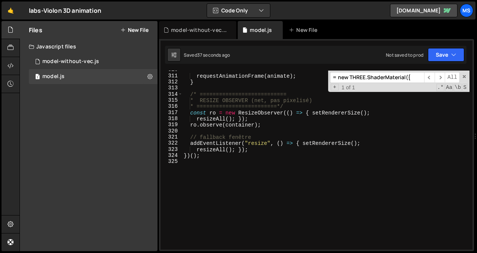
scroll to position [1923, 0]
click at [466, 77] on span at bounding box center [464, 76] width 5 height 5
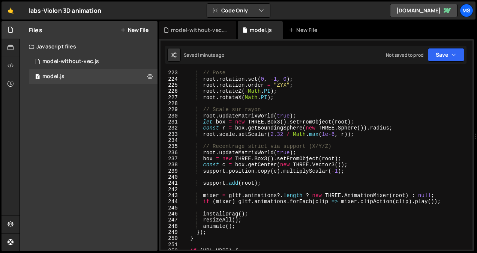
scroll to position [1386, 0]
click at [272, 135] on div "// Pose root . rotation . set ( 0 , - 1 , 0 ) ; root . rotation . order = "ZYX"…" at bounding box center [325, 165] width 287 height 191
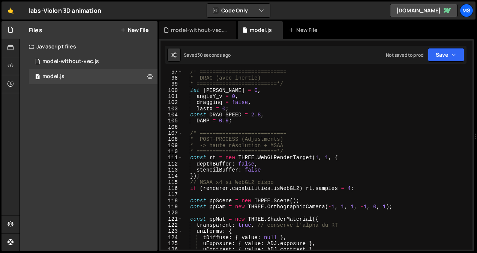
scroll to position [602, 0]
click at [288, 143] on div "/* =========================== * DRAG (avec inertie) * ========================…" at bounding box center [325, 164] width 287 height 191
type textarea "})();"
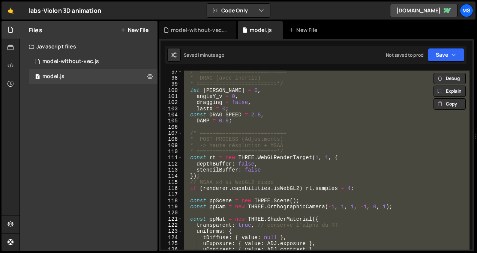
paste textarea
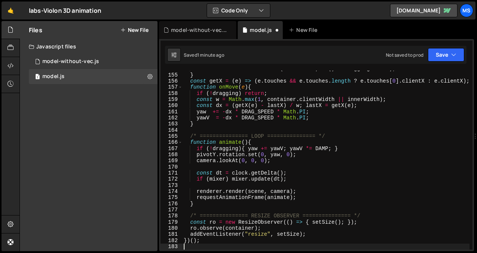
scroll to position [949, 0]
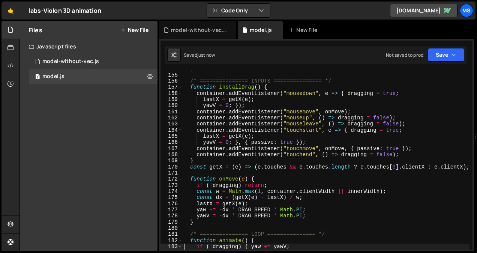
click at [293, 130] on div "} /* =============== INPUTS =============== */ function installDrag ( ) { conta…" at bounding box center [325, 161] width 287 height 191
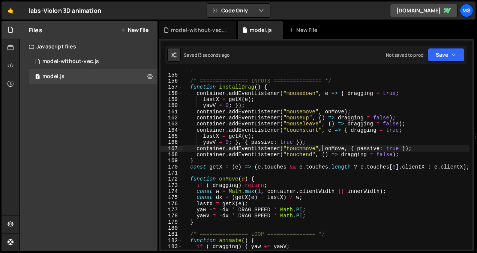
click at [322, 146] on div "} /* =============== INPUTS =============== */ function installDrag ( ) { conta…" at bounding box center [325, 161] width 287 height 191
type textarea "})();"
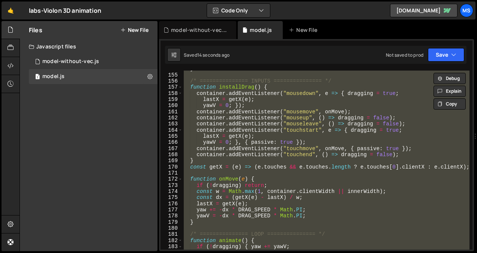
paste textarea
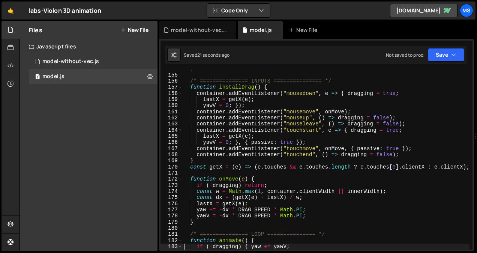
click at [283, 120] on div "} /* =============== INPUTS =============== */ function installDrag ( ) { conta…" at bounding box center [325, 161] width 287 height 191
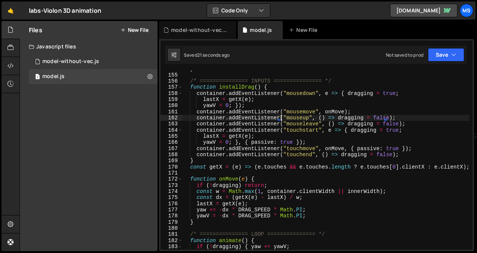
type textarea "})();"
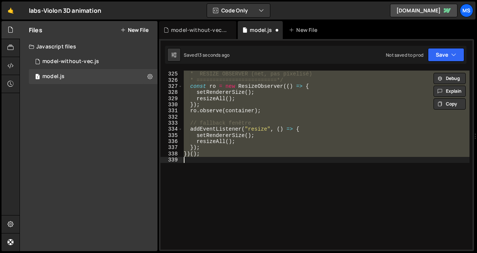
scroll to position [1924, 0]
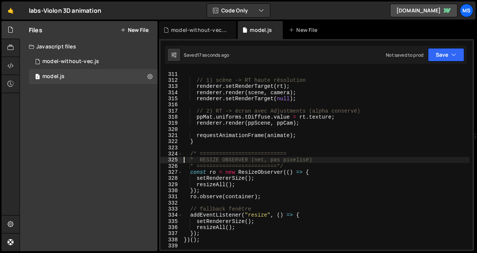
click at [293, 109] on div "if ( mixer ) mixer . update ( dt ) ; // 1) scène -> RT haute résolution rendere…" at bounding box center [325, 160] width 287 height 191
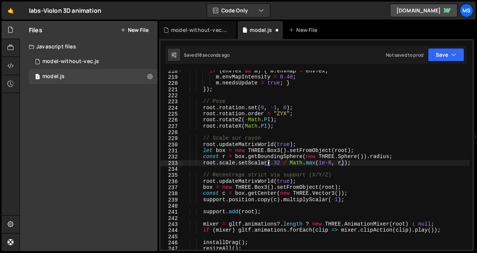
scroll to position [1357, 0]
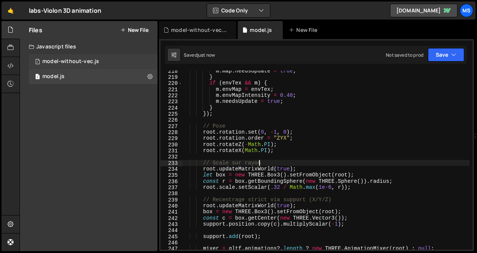
click at [148, 61] on div "1 model-without-vec.js 0" at bounding box center [93, 61] width 129 height 15
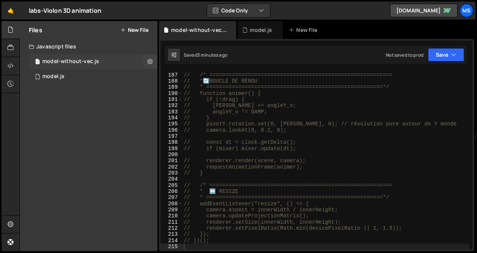
click at [148, 61] on icon at bounding box center [149, 61] width 5 height 7
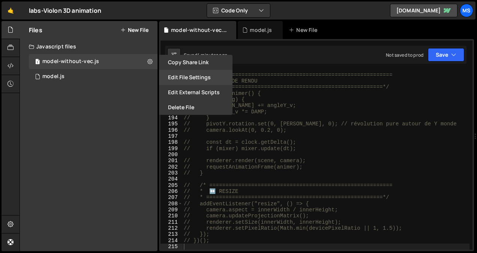
click at [193, 79] on button "Edit File Settings" at bounding box center [196, 77] width 74 height 15
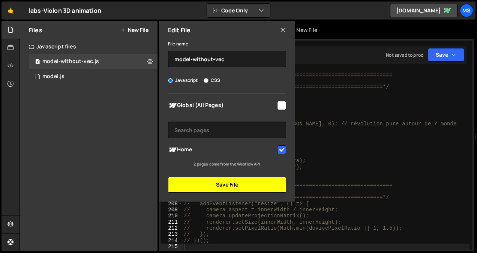
click at [245, 186] on button "Save File" at bounding box center [227, 185] width 118 height 16
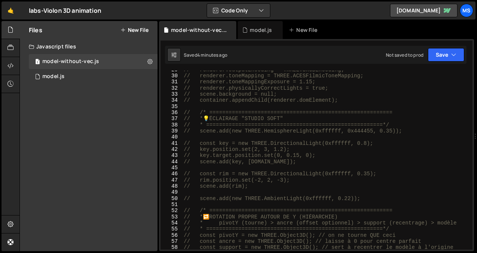
scroll to position [0, 0]
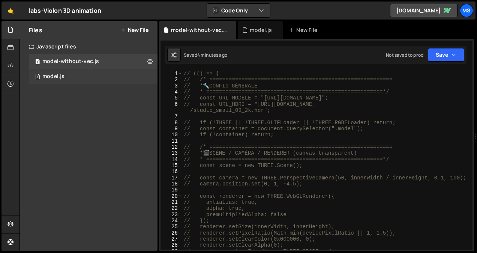
click at [73, 72] on div "1 model.js 0" at bounding box center [93, 76] width 129 height 15
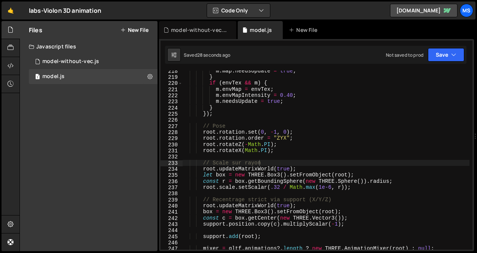
click at [288, 102] on div "m . map . needsUpdate = true ; } if ( envTex && m ) { m . envMap = envTex ; m .…" at bounding box center [325, 163] width 287 height 191
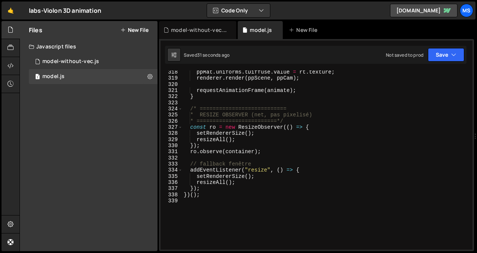
scroll to position [1924, 0]
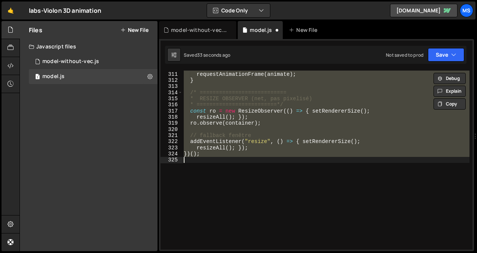
type textarea "* RESIZE OBSERVER (net, pas pixelisé)"
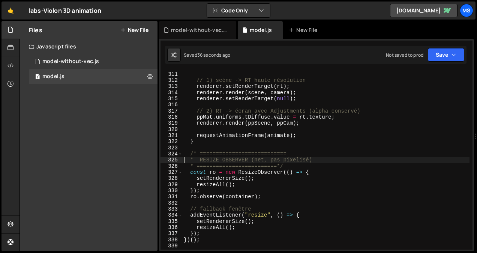
click at [291, 127] on div "if ( mixer ) mixer . update ( dt ) ; // 1) scène -> RT haute résolution rendere…" at bounding box center [325, 160] width 287 height 191
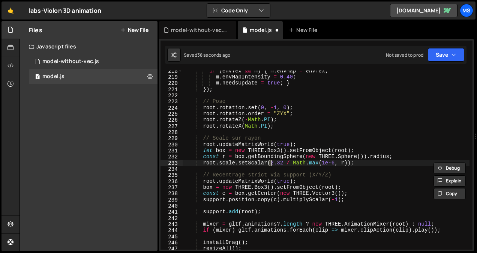
type textarea "})();"
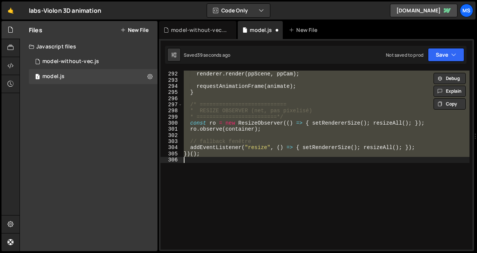
scroll to position [1807, 0]
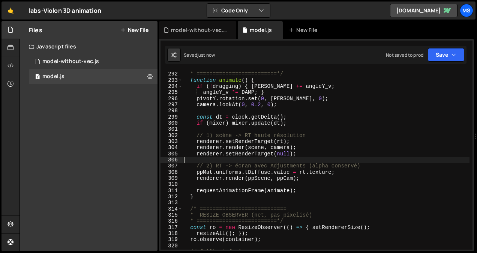
click at [274, 141] on div "* LOOP (avec post-process HD) * =========================*/ function animate ( …" at bounding box center [325, 160] width 287 height 191
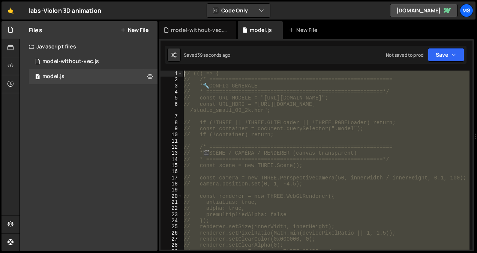
scroll to position [0, 0]
drag, startPoint x: 230, startPoint y: 102, endPoint x: 138, endPoint y: -19, distance: 152.1
click at [138, 0] on html "Projects [GEOGRAPHIC_DATA] Blog ms Projects Your Teams Invite team member Accou…" at bounding box center [238, 126] width 477 height 253
type textarea "// (() => { // /* ========================================================="
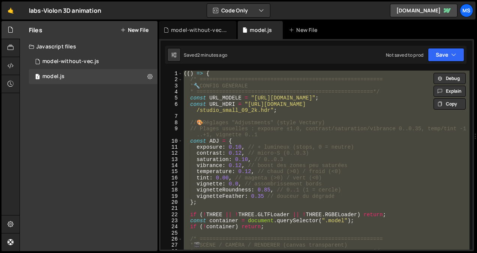
click at [296, 94] on div "(( ) => { /* ========================================================= * 🔧 CONF…" at bounding box center [325, 160] width 287 height 179
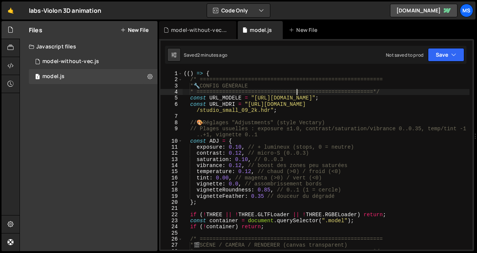
type textarea "})();"
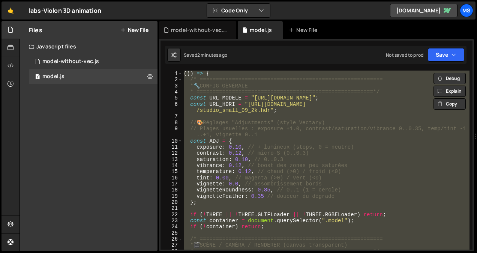
paste textarea
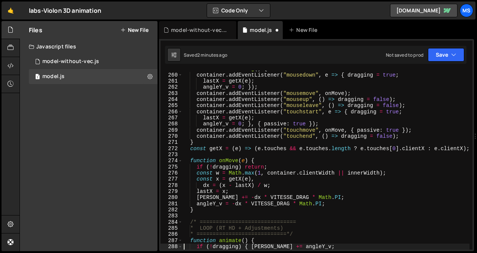
scroll to position [1611, 0]
click at [239, 100] on div "function installDrag ( ) { container . addEventListener ( "mousedown" , e => { …" at bounding box center [325, 161] width 287 height 191
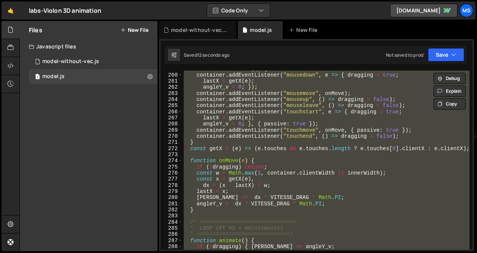
type textarea "// })();"
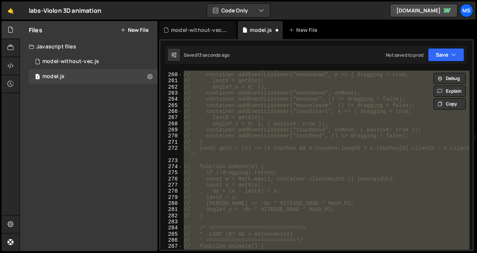
scroll to position [1860, 0]
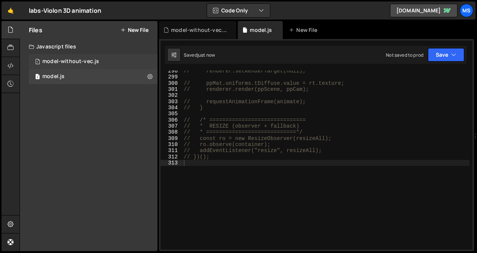
click at [89, 63] on div "model-without-vec.js" at bounding box center [70, 61] width 57 height 7
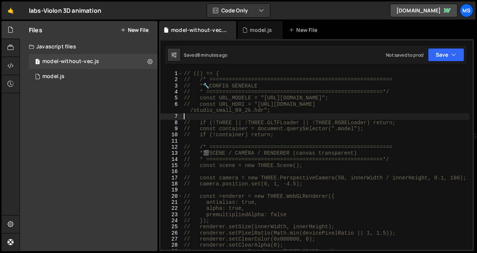
click at [242, 117] on div "// (() => { // /* ========================================================= // …" at bounding box center [325, 166] width 287 height 191
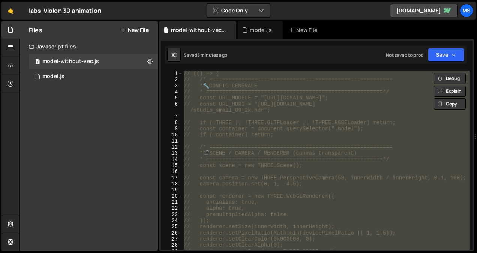
type textarea "})();"
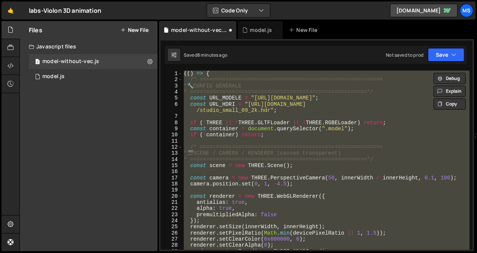
scroll to position [1234, 0]
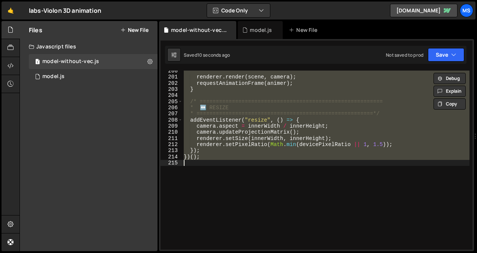
type textarea "// })();"
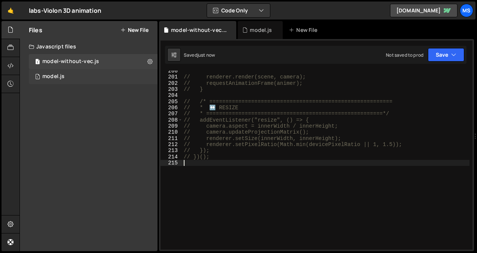
click at [76, 75] on div "1 model.js 0" at bounding box center [93, 76] width 129 height 15
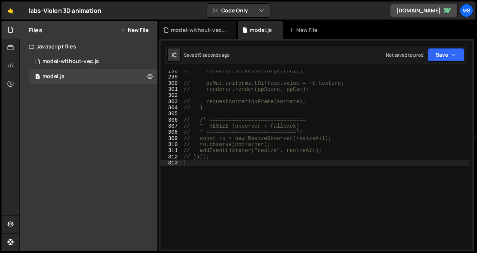
click at [259, 123] on div "// renderer.setRenderTarget(null); // ppMat.uniforms.tDiffuse.value = rt.textur…" at bounding box center [325, 163] width 287 height 191
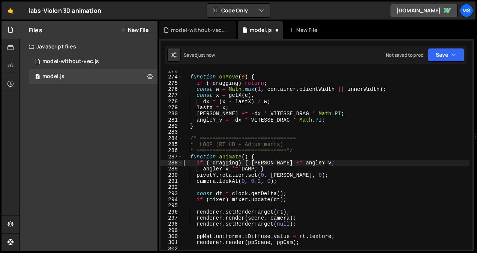
scroll to position [1694, 0]
click at [255, 89] on div "function onMove ( e ) { if ( ! dragging ) return ; const w = Math . max ( 1 , c…" at bounding box center [325, 163] width 287 height 191
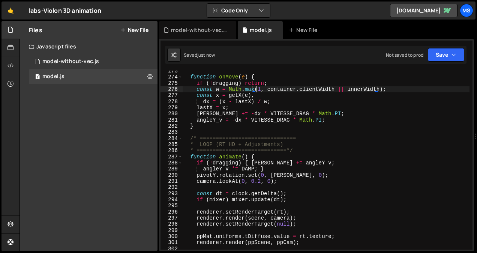
type textarea "})();"
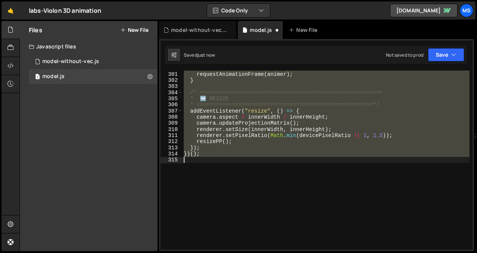
scroll to position [1869, 0]
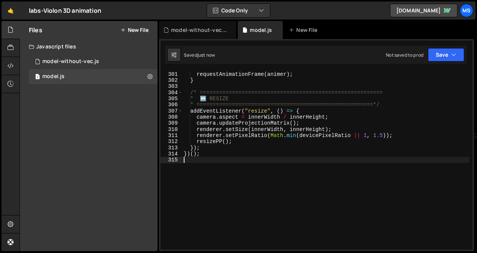
click at [223, 161] on div "requestAnimationFrame ( animer ) ; } /* =======================================…" at bounding box center [325, 160] width 287 height 191
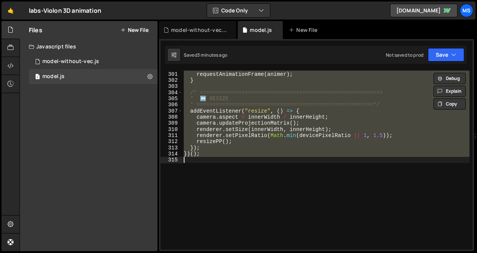
type textarea "// })();"
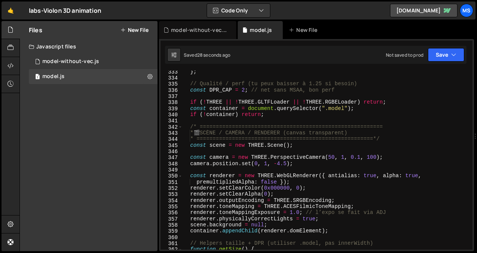
scroll to position [2074, 0]
click at [280, 163] on div "} ; // Qualité / perf (tu peux baisser à 1.25 si besoin) const DPR_CAP = 2 ; //…" at bounding box center [325, 163] width 287 height 191
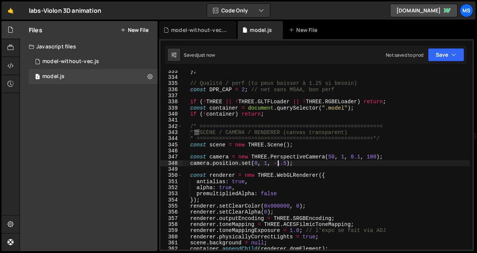
click at [256, 163] on div "} ; // Qualité / perf (tu peux baisser à 1.25 si besoin) const DPR_CAP = 2 ; //…" at bounding box center [325, 163] width 287 height 191
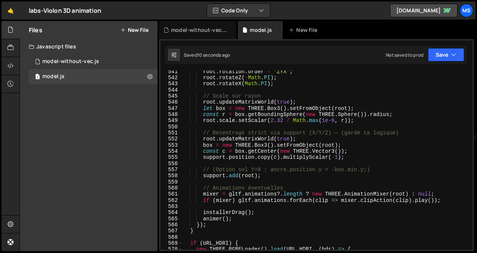
scroll to position [3362, 0]
click at [272, 118] on div "root . rotation . order = "ZYX" ; root . rotateZ ( - Math . PI ) ; root . rotat…" at bounding box center [325, 163] width 287 height 191
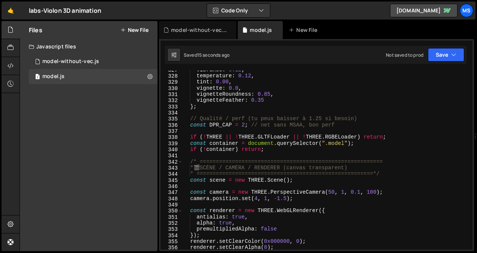
scroll to position [2039, 0]
click at [254, 198] on div "vibrance : 0.12 , temperature : 0.12 , tint : 0.00 , vignette : 0.0 , vignetteR…" at bounding box center [325, 162] width 287 height 191
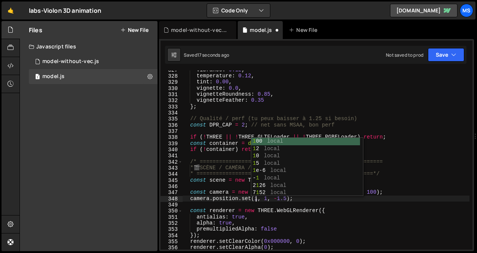
scroll to position [0, 5]
type textarea "camera.position.set(10, 1, -1.5);"
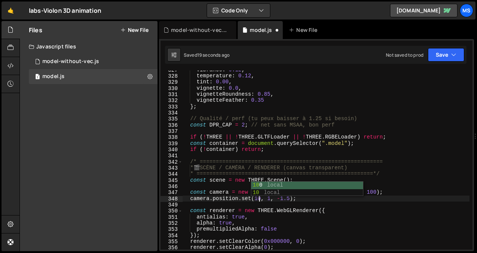
click at [267, 202] on div "vibrance : 0.12 , temperature : 0.12 , tint : 0.00 , vignette : 0.0 , vignetteR…" at bounding box center [325, 162] width 287 height 191
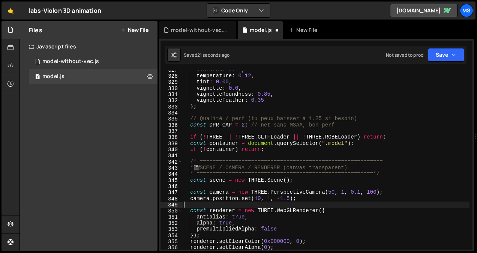
click at [267, 200] on div "vibrance : 0.12 , temperature : 0.12 , tint : 0.00 , vignette : 0.0 , vignetteR…" at bounding box center [325, 162] width 287 height 191
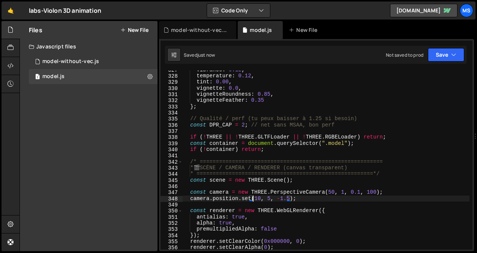
scroll to position [0, 5]
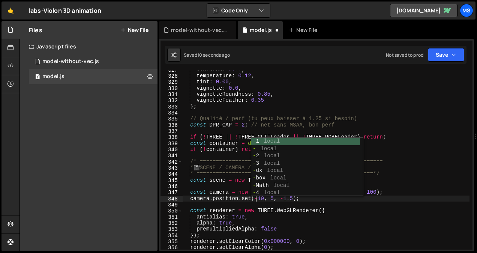
click at [269, 198] on div "vibrance : 0.12 , temperature : 0.12 , tint : 0.00 , vignette : 0.0 , vignetteR…" at bounding box center [325, 162] width 287 height 191
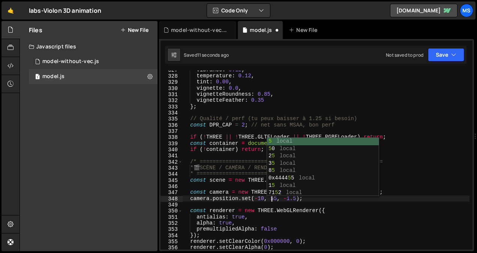
scroll to position [0, 6]
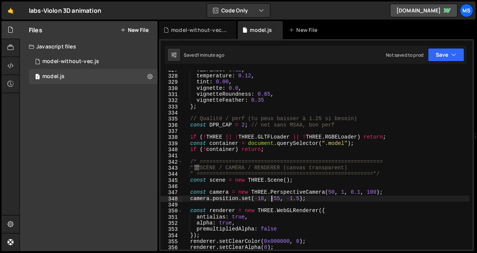
click at [314, 117] on div "vibrance : 0.12 , temperature : 0.12 , tint : 0.00 , vignette : 0.0 , vignetteR…" at bounding box center [325, 162] width 287 height 191
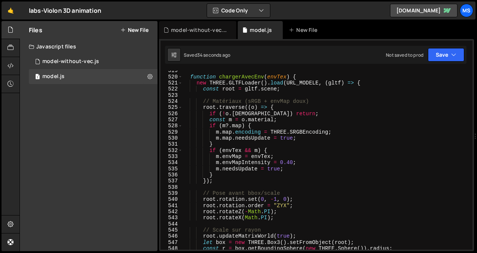
scroll to position [3227, 0]
click at [259, 199] on div "function chargerAvecEnv ( envTex ) { new THREE . GLTFLoader ( ) . load ( URL_MO…" at bounding box center [325, 163] width 287 height 191
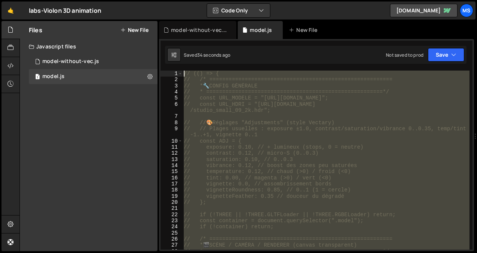
scroll to position [0, 0]
drag, startPoint x: 224, startPoint y: 195, endPoint x: 141, endPoint y: -28, distance: 237.5
click at [141, 0] on html "Projects [GEOGRAPHIC_DATA] Blog ms Projects Your Teams Invite team member Accou…" at bounding box center [238, 126] width 477 height 253
type textarea "// (() => { // /* ========================================================="
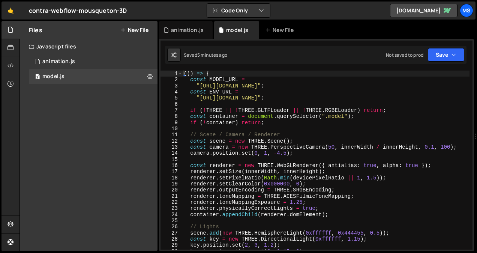
click at [287, 117] on div "(( ) => { const MODEL_URL = "https://Store-video.b-cdn.net/threejs/7th-form-lab…" at bounding box center [325, 166] width 287 height 191
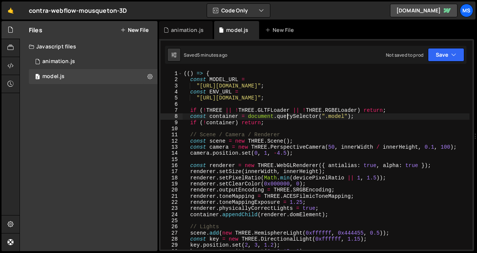
type textarea "})();"
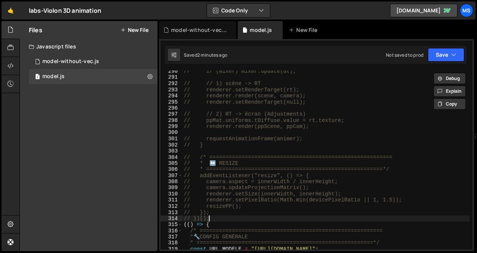
scroll to position [1816, 0]
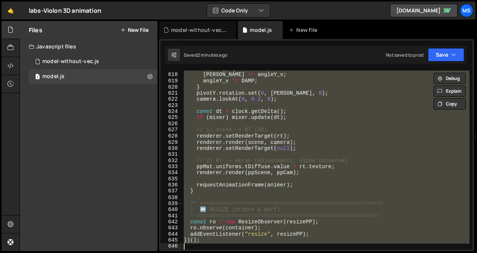
drag, startPoint x: 220, startPoint y: 206, endPoint x: 256, endPoint y: 272, distance: 74.7
click at [256, 253] on html "Projects [GEOGRAPHIC_DATA] Blog ms Projects Your Teams Invite team member Accou…" at bounding box center [238, 126] width 477 height 253
type textarea "// })();"
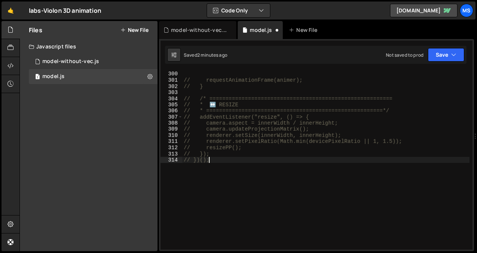
scroll to position [0, 0]
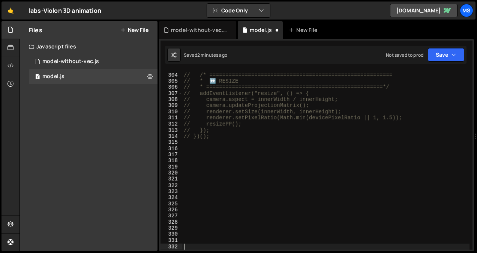
paste textarea "/* ========================================================="
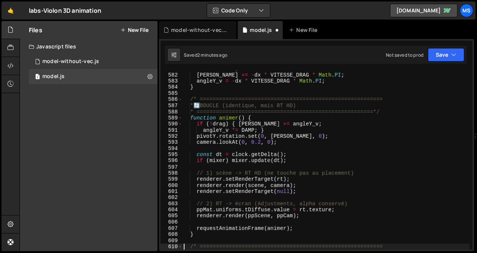
scroll to position [3634, 0]
type textarea "})();"
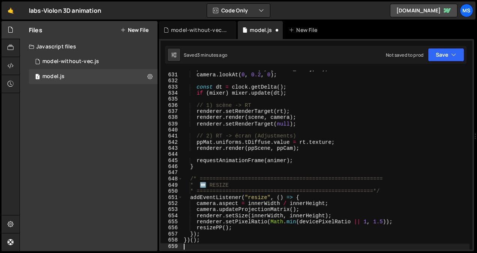
scroll to position [3915, 0]
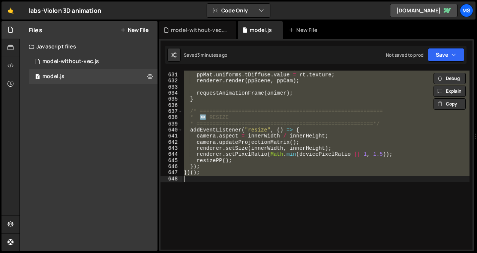
type textarea "// })();"
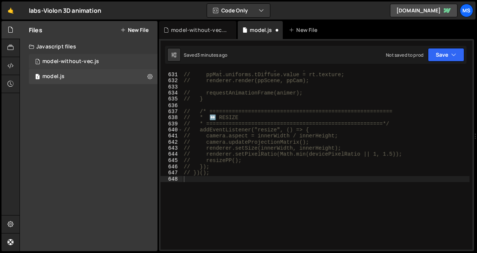
click at [76, 57] on div "1 model-without-vec.js 0" at bounding box center [93, 61] width 129 height 15
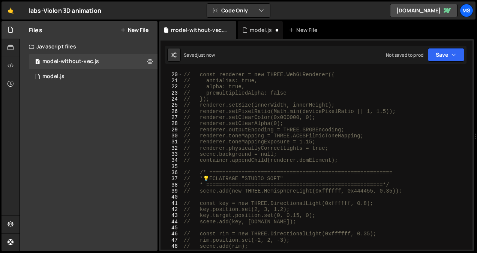
scroll to position [0, 0]
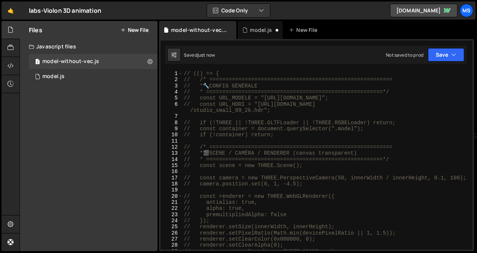
click at [296, 90] on div "// (() => { // /* ========================================================= // …" at bounding box center [325, 166] width 287 height 191
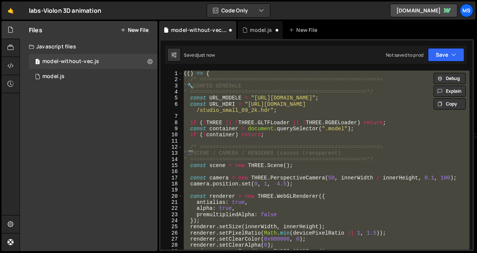
click at [374, 113] on div "(( ) => { /* ========================================================= * 🔧 CONF…" at bounding box center [325, 160] width 287 height 179
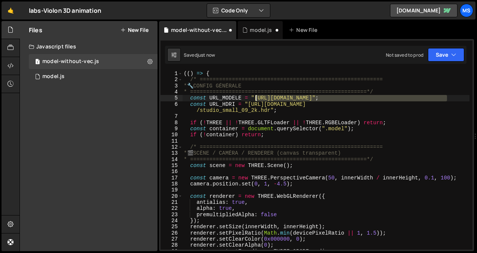
drag, startPoint x: 447, startPoint y: 98, endPoint x: 253, endPoint y: 99, distance: 194.4
click at [253, 99] on div "(( ) => { /* ========================================================= * 🔧 CONF…" at bounding box center [325, 166] width 287 height 191
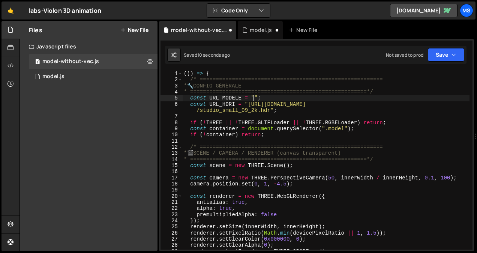
paste textarea "[URL][DOMAIN_NAME]"
click at [78, 75] on div "1 model.js 0" at bounding box center [93, 76] width 129 height 15
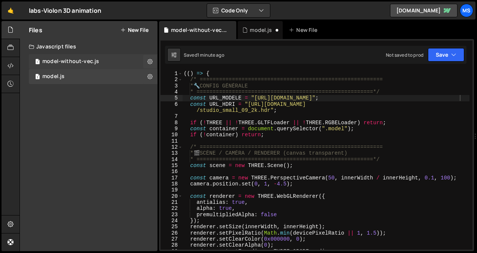
click at [89, 63] on div "model-without-vec.js" at bounding box center [70, 61] width 57 height 7
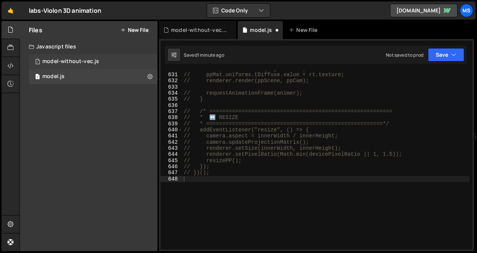
click at [81, 58] on div "model-without-vec.js" at bounding box center [70, 61] width 57 height 7
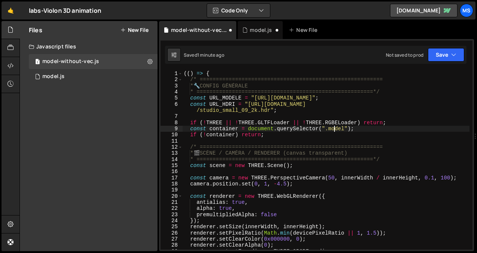
click at [333, 128] on div "(( ) => { /* ========================================================= * 🔧 CONF…" at bounding box center [325, 166] width 287 height 191
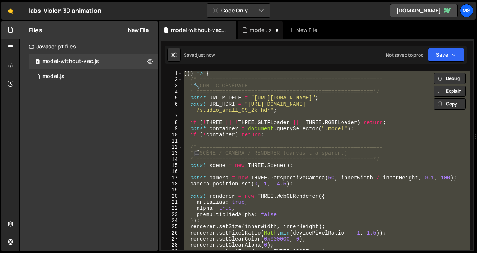
type textarea "// })();"
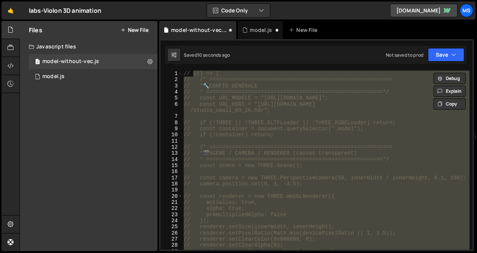
scroll to position [1234, 0]
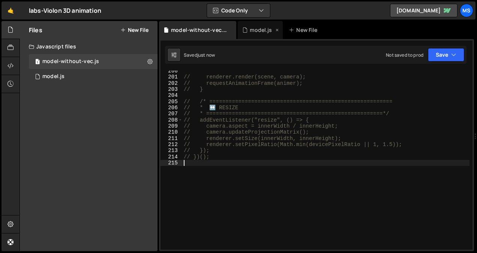
click at [256, 32] on div "model.js" at bounding box center [261, 30] width 22 height 8
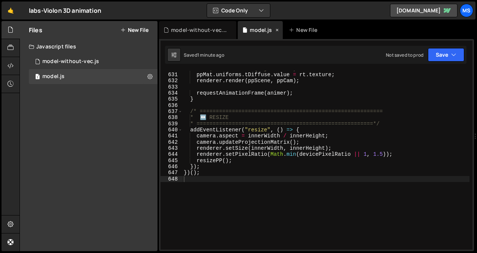
scroll to position [3915, 0]
click at [236, 183] on div "// 2) RT -> écran (Adjustments) ppMat . uniforms . tDiffuse . value = rt . text…" at bounding box center [325, 161] width 287 height 191
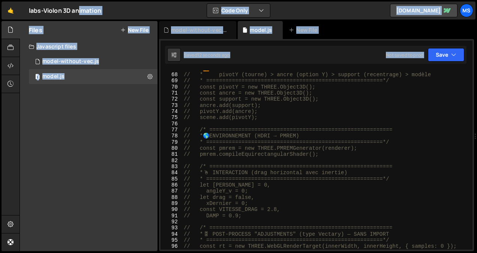
scroll to position [0, 0]
drag, startPoint x: 473, startPoint y: 239, endPoint x: 478, endPoint y: -9, distance: 247.7
click at [477, 0] on html "Projects [GEOGRAPHIC_DATA] Blog ms Projects Your Teams Invite team member Accou…" at bounding box center [238, 126] width 477 height 253
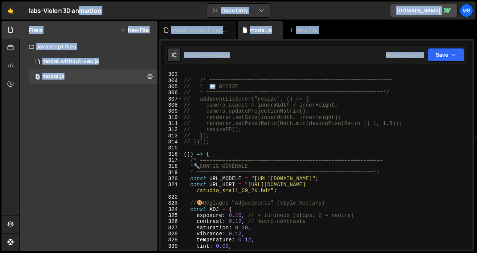
scroll to position [1875, 0]
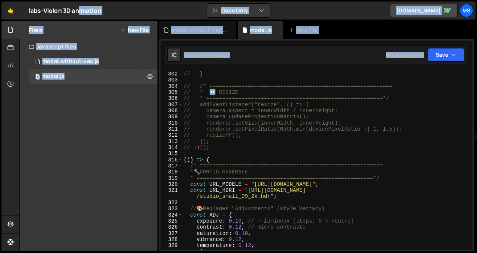
click at [351, 165] on div "// requestAnimationFrame(animer); // } // /* ==================================…" at bounding box center [325, 160] width 287 height 191
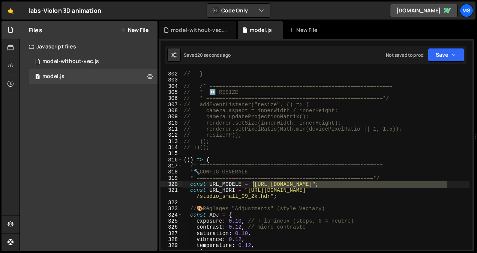
drag, startPoint x: 447, startPoint y: 184, endPoint x: 251, endPoint y: 187, distance: 195.2
click at [251, 187] on div "// requestAnimationFrame(animer); // } // /* ==================================…" at bounding box center [325, 160] width 287 height 191
paste textarea "-512"
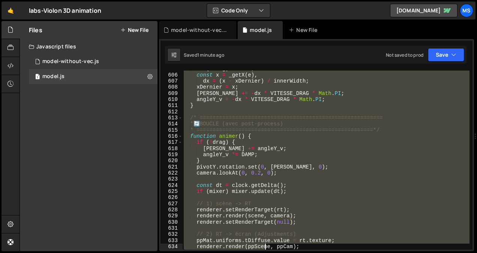
scroll to position [3860, 0]
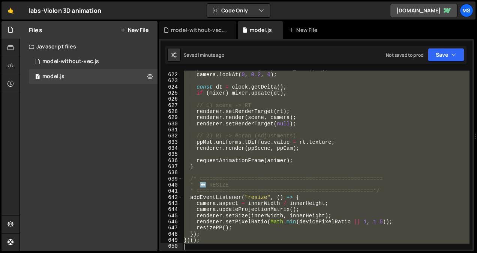
drag, startPoint x: 226, startPoint y: 156, endPoint x: 266, endPoint y: 272, distance: 122.7
click at [266, 253] on html "Projects [GEOGRAPHIC_DATA] Blog ms Projects Your Teams Invite team member Accou…" at bounding box center [238, 126] width 477 height 253
type textarea "// })();"
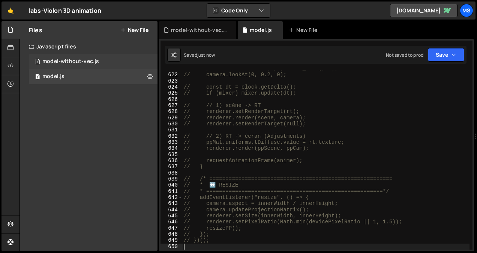
click at [97, 57] on div "1 model-without-vec.js 0" at bounding box center [93, 61] width 129 height 15
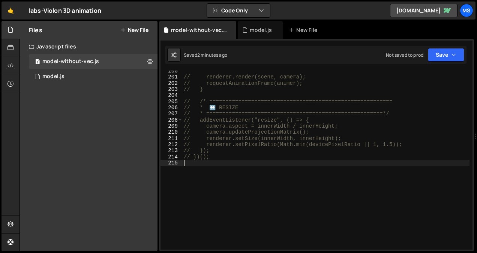
click at [293, 176] on div "// renderer.render(scene, camera); // requestAnimationFrame(animer); // } // /*…" at bounding box center [325, 163] width 287 height 191
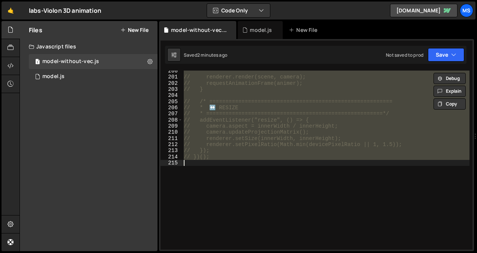
type textarea "})();"
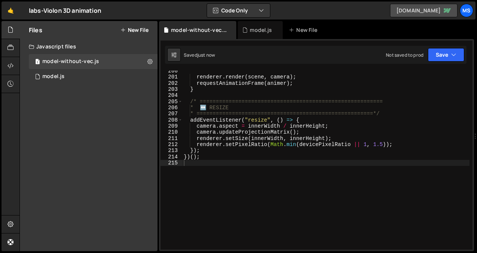
click at [429, 15] on link "[DOMAIN_NAME]" at bounding box center [424, 11] width 68 height 14
click at [206, 176] on div "renderer . render ( scene , camera ) ; requestAnimationFrame ( animer ) ; } /* …" at bounding box center [325, 163] width 287 height 191
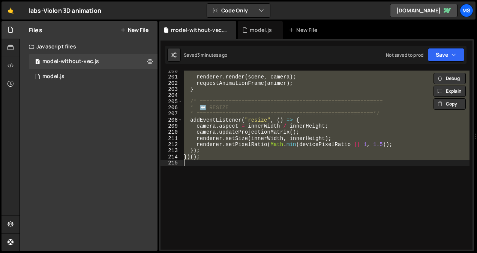
type textarea "// })();"
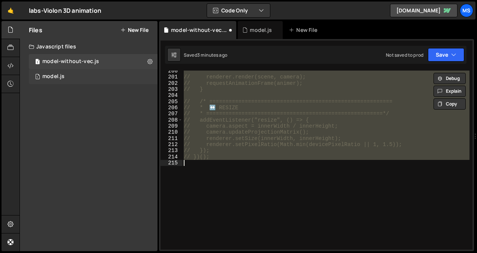
click at [101, 77] on div "1 model.js 0" at bounding box center [93, 76] width 129 height 15
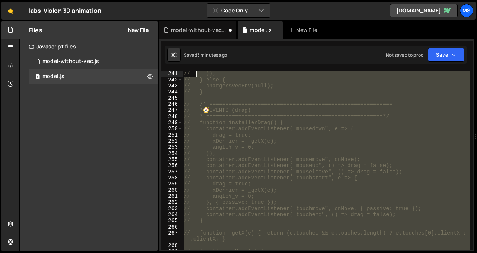
scroll to position [1477, 0]
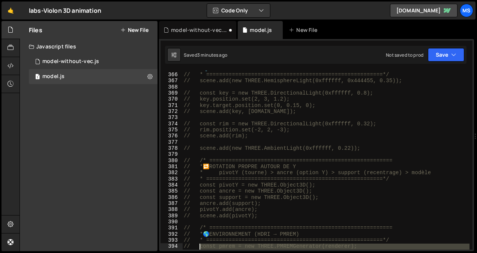
drag, startPoint x: 251, startPoint y: 167, endPoint x: 198, endPoint y: 272, distance: 117.7
click at [198, 253] on html "Projects [GEOGRAPHIC_DATA] Blog ms Projects Your Teams Invite team member Accou…" at bounding box center [238, 126] width 477 height 253
type textarea "// vec3 applyContrast(vec3 c, float k){ return (c - 0.5) * (1.0 + k) + 0.5; } /…"
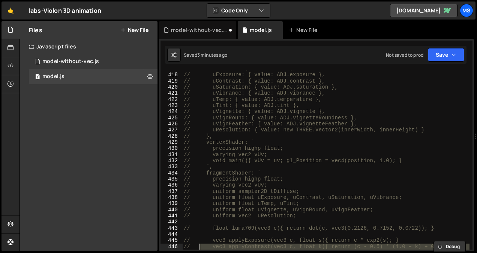
scroll to position [2598, 0]
click at [266, 219] on div "// tDiffuse: { value: null }, // uExposure: { value: ADJ.exposure }, // uContra…" at bounding box center [325, 164] width 287 height 197
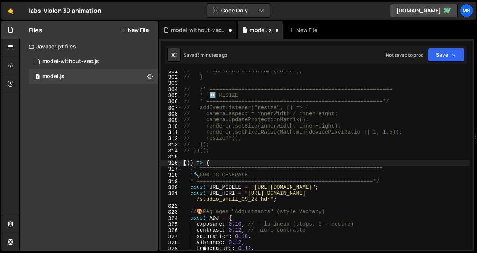
scroll to position [1872, 0]
click at [266, 153] on div "// requestAnimationFrame(animer); // } // /* ==================================…" at bounding box center [325, 163] width 287 height 191
type textarea "// })();"
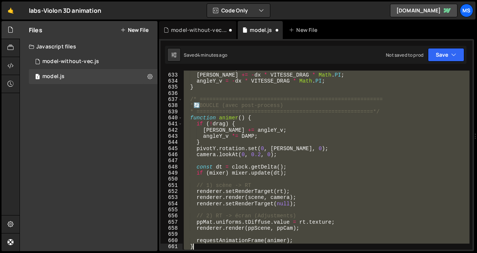
scroll to position [4007, 0]
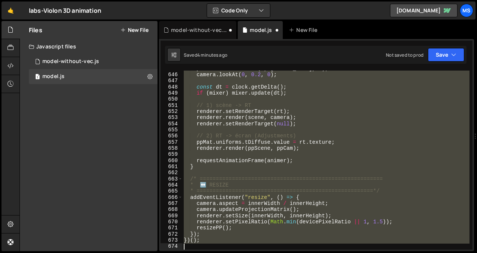
drag, startPoint x: 194, startPoint y: 183, endPoint x: 220, endPoint y: 272, distance: 92.4
click at [220, 253] on html "Projects [GEOGRAPHIC_DATA] Blog ms Projects Your Teams Invite team member Accou…" at bounding box center [238, 126] width 477 height 253
type textarea "})();"
paste textarea
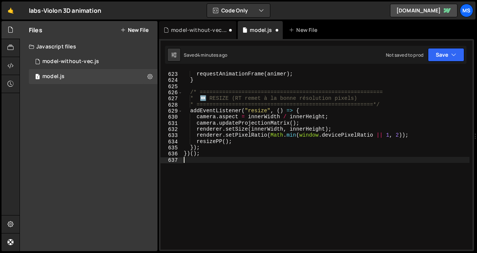
scroll to position [3873, 0]
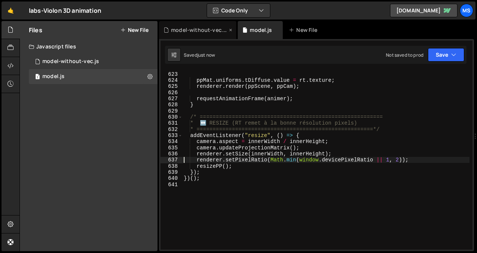
click at [192, 32] on div "model-without-vec.js" at bounding box center [199, 30] width 56 height 8
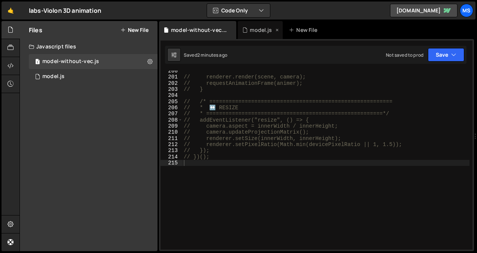
click at [255, 32] on div "model.js" at bounding box center [261, 30] width 22 height 8
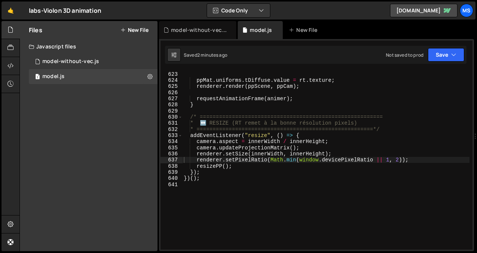
type textarea "* =======================================================*/"
click at [241, 129] on div "renderer . setRenderTarget ( null ) ; ppMat . uniforms . tDiffuse . value = rt …" at bounding box center [325, 160] width 287 height 191
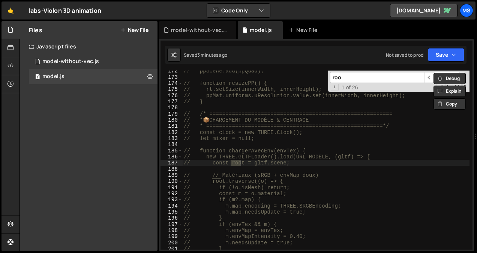
scroll to position [1075, 0]
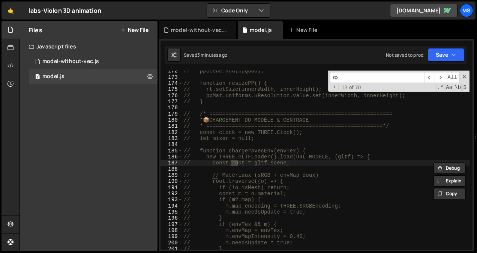
type input "r"
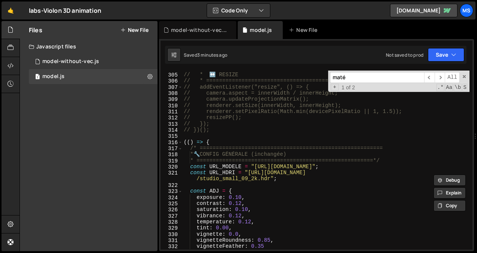
scroll to position [1893, 0]
type input "maté"
click at [244, 135] on div "// /* ========================================================= // * ↔️ RESIZE …" at bounding box center [325, 161] width 287 height 191
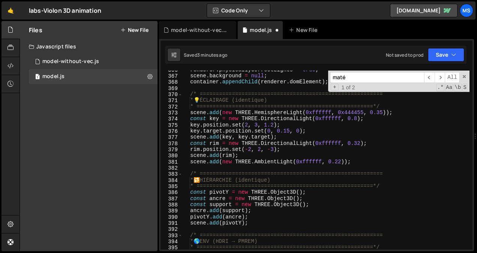
scroll to position [2278, 0]
click at [443, 75] on span "​" at bounding box center [440, 77] width 11 height 11
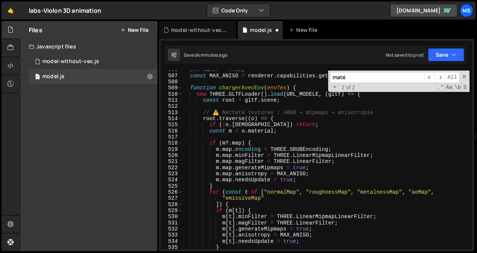
scroll to position [3158, 0]
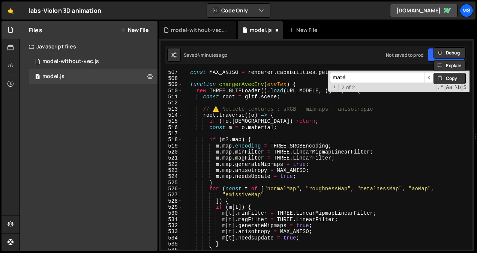
paste input "root.traverse((o) => {"
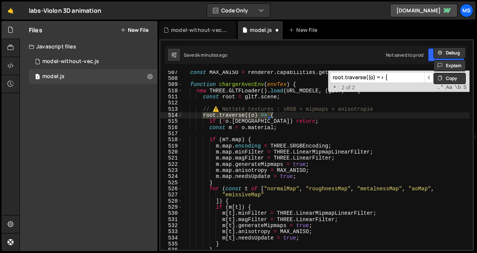
type input "root.traverse((o) => {"
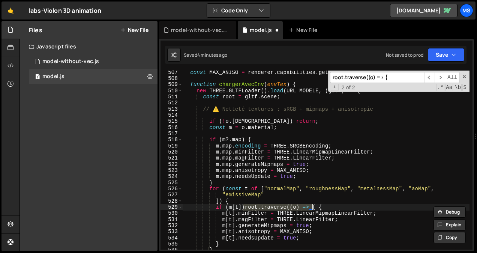
type textarea "root.traverse((o) => {"
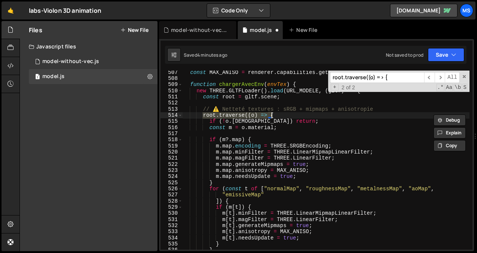
click at [205, 105] on div "const MAX_ANISO = renderer . capabilities . getMaxAnisotropy ?. ( ) || 8 ; func…" at bounding box center [325, 164] width 287 height 191
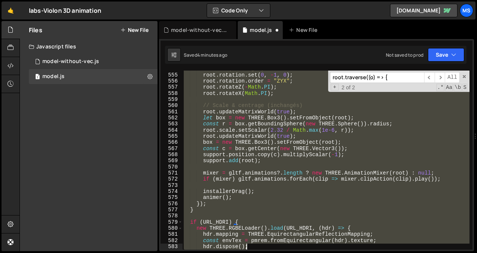
scroll to position [3548, 0]
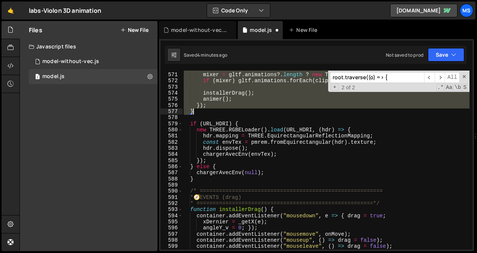
drag, startPoint x: 201, startPoint y: 116, endPoint x: 238, endPoint y: 110, distance: 37.3
click at [238, 110] on div "mixer = gltf . animations ?. length ? new THREE . AnimationMixer ( root ) : nul…" at bounding box center [325, 161] width 287 height 191
type textarea "}); }"
paste textarea
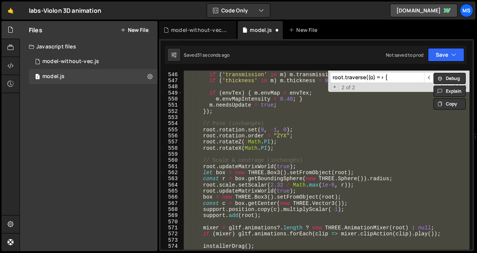
scroll to position [3382, 0]
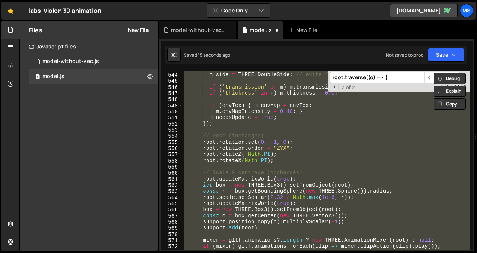
click at [227, 122] on div "m . depthTest = true ; m . side = THREE . DoubleSide ; // évite “trous” sur fac…" at bounding box center [325, 160] width 287 height 179
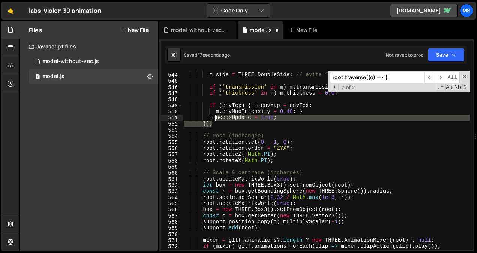
drag, startPoint x: 217, startPoint y: 123, endPoint x: 212, endPoint y: 110, distance: 13.5
click at [212, 110] on div "m . depthTest = true ; m . side = THREE . DoubleSide ; // évite “trous” sur fac…" at bounding box center [325, 161] width 287 height 191
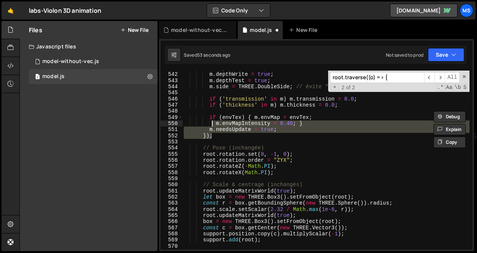
scroll to position [3370, 0]
click at [227, 134] on div "m . alphaTest = 0.0 ; m . depthWrite = true ; m . depthTest = true ; m . side =…" at bounding box center [325, 160] width 287 height 179
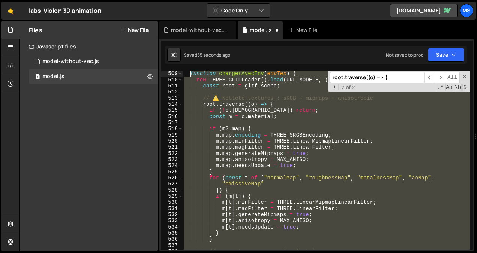
scroll to position [3169, 0]
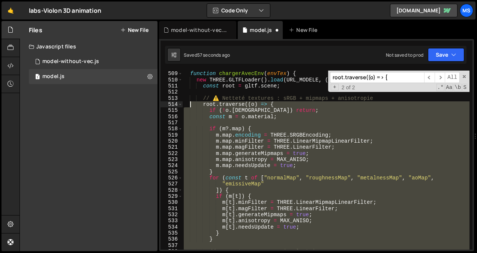
drag, startPoint x: 220, startPoint y: 136, endPoint x: 189, endPoint y: 107, distance: 43.0
click at [189, 107] on div "function chargerAvecEnv ( envTex ) { new THREE . GLTFLoader ( ) . load ( URL_MO…" at bounding box center [325, 166] width 287 height 191
type textarea "root.traverse((o) => { if (!o.isMesh) return;"
paste textarea
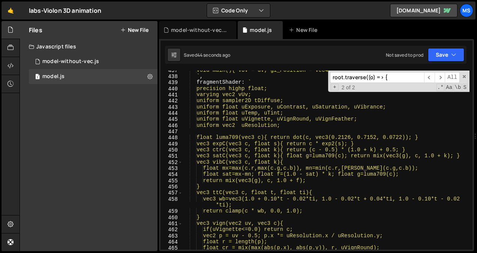
scroll to position [2715, 0]
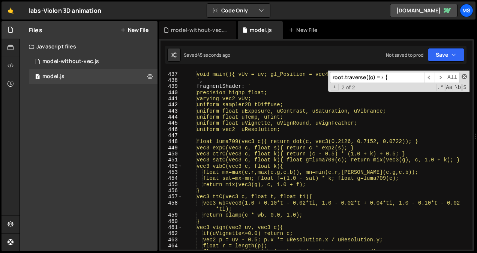
click at [464, 75] on span at bounding box center [464, 76] width 5 height 5
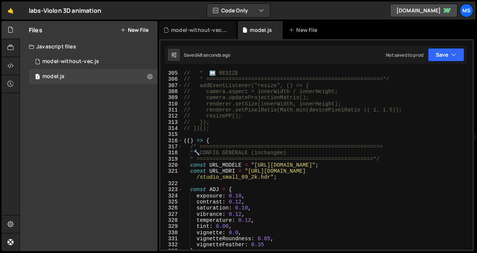
scroll to position [1896, 0]
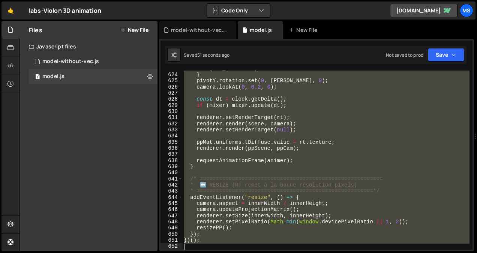
drag, startPoint x: 231, startPoint y: 134, endPoint x: 284, endPoint y: 272, distance: 148.5
click at [284, 253] on html "Projects [GEOGRAPHIC_DATA] Blog ms Projects Your Teams Invite team member Accou…" at bounding box center [238, 126] width 477 height 253
type textarea "})();"
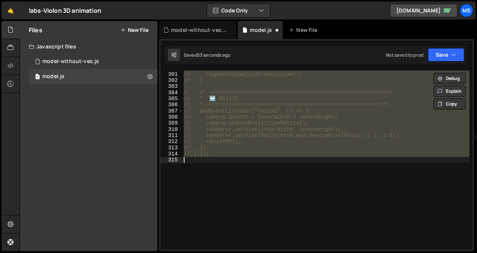
type textarea "})();"
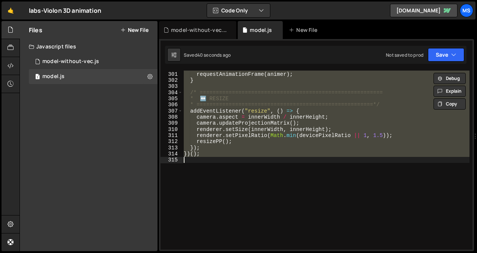
type textarea "// })();"
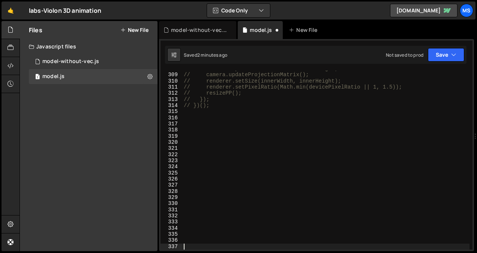
paste textarea "addEventListener("resize", () => {"
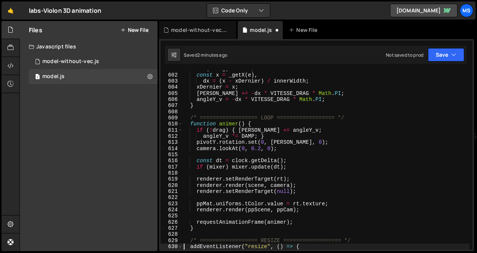
scroll to position [3726, 0]
type textarea "addEventListener("resize", () => {"
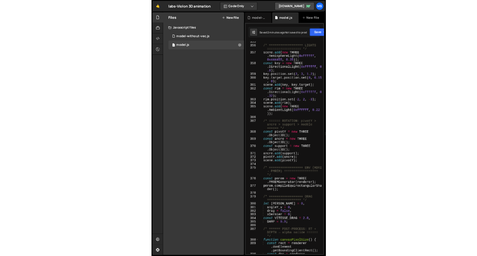
scroll to position [3742, 0]
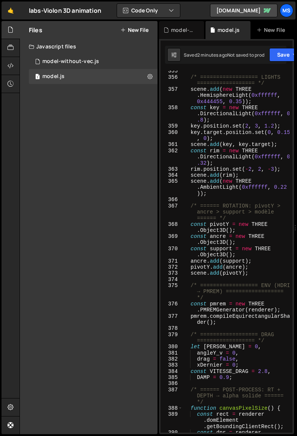
click at [165, 16] on button "Code Only" at bounding box center [148, 11] width 63 height 14
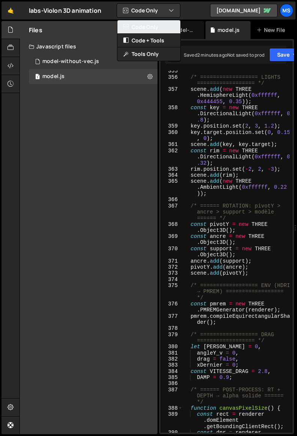
click at [160, 29] on button "Code Only" at bounding box center [148, 27] width 63 height 14
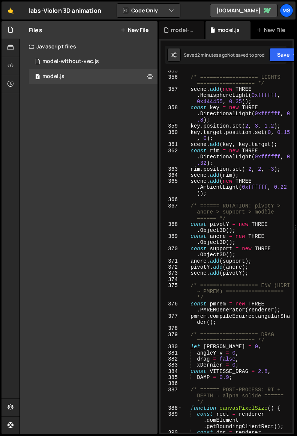
click at [11, 38] on div at bounding box center [11, 30] width 18 height 18
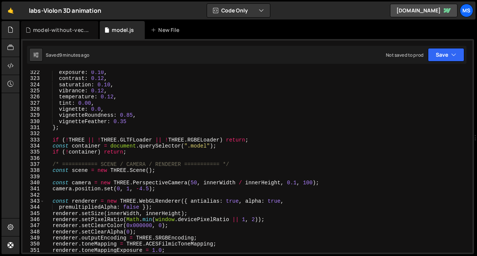
scroll to position [1970, 0]
